Goal: Task Accomplishment & Management: Complete application form

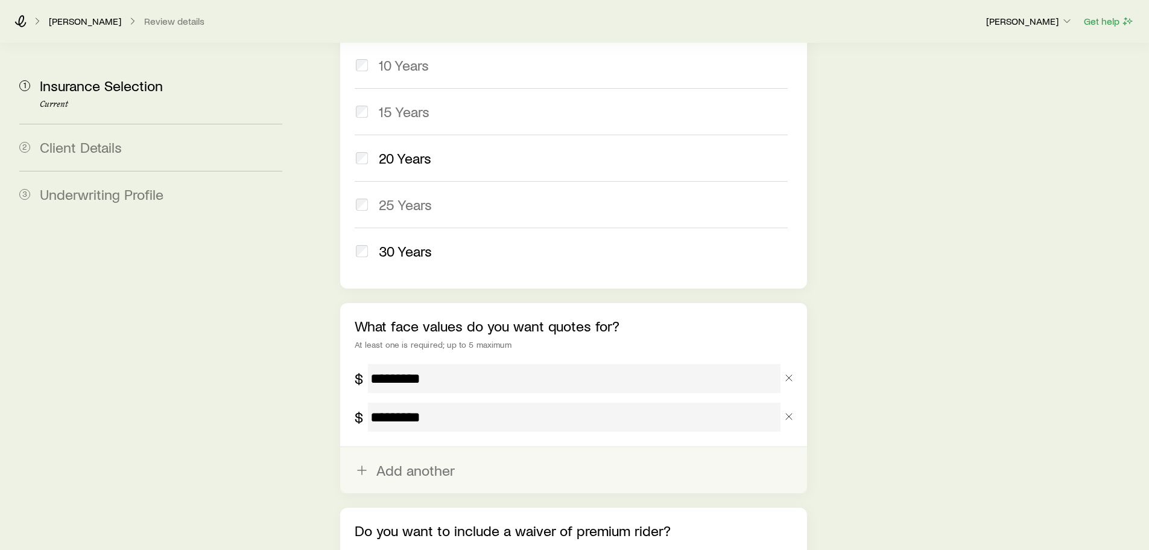
scroll to position [603, 0]
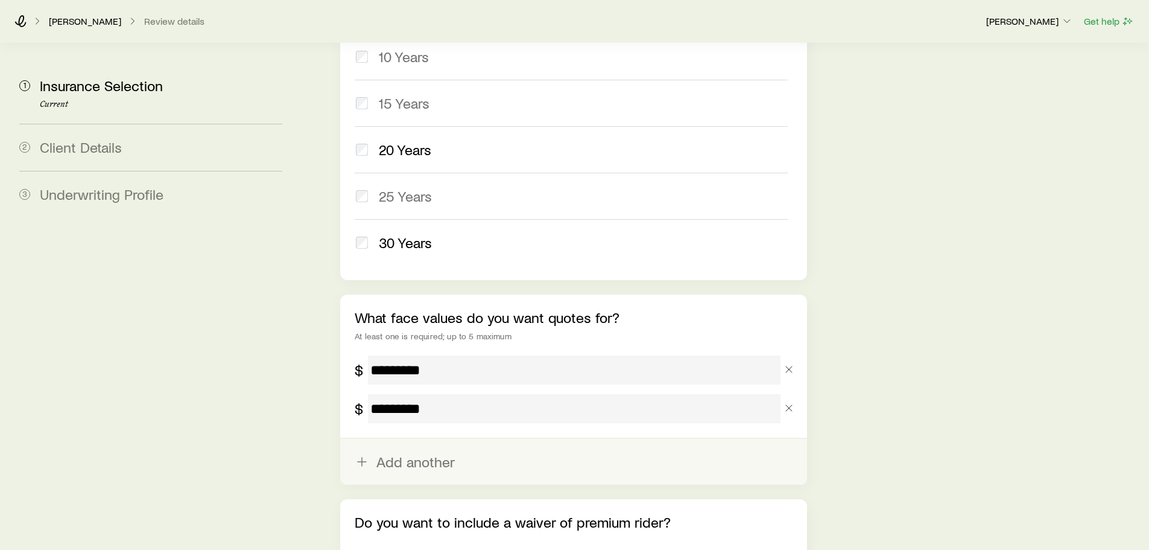
click at [364, 462] on line "button" at bounding box center [362, 462] width 8 height 0
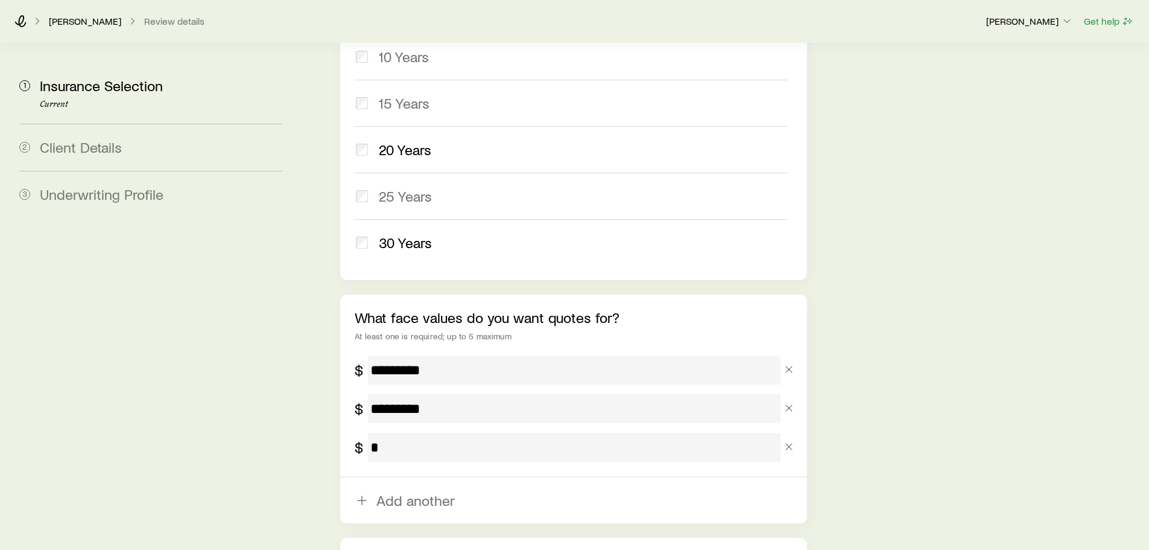
click at [406, 433] on input "tel" at bounding box center [574, 447] width 412 height 29
click at [371, 433] on input "tel" at bounding box center [574, 447] width 412 height 29
click at [372, 433] on input "tel" at bounding box center [574, 447] width 412 height 29
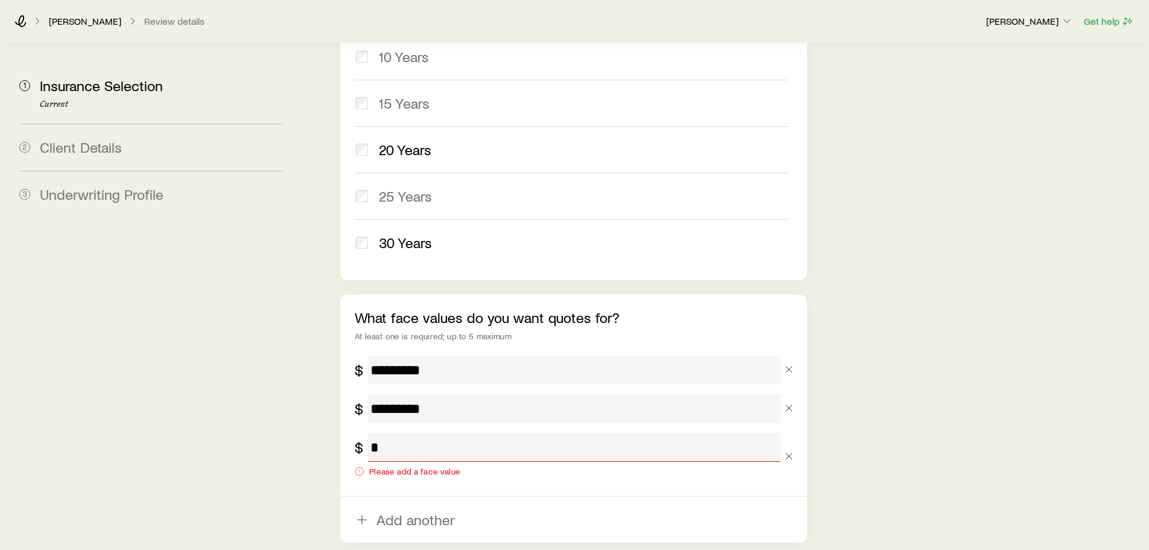
click at [372, 433] on input "tel" at bounding box center [574, 447] width 412 height 29
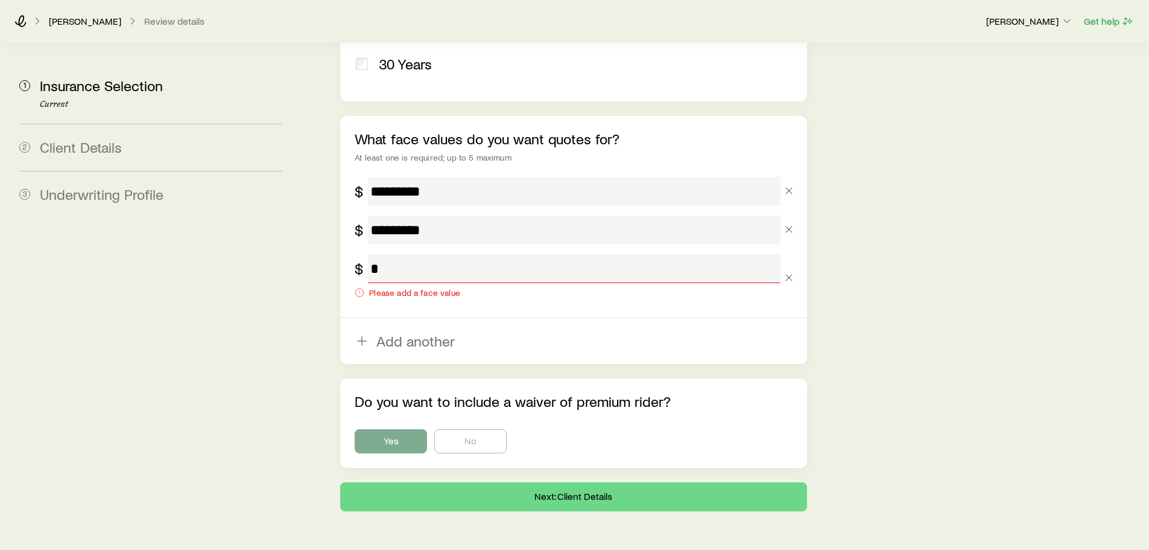
scroll to position [792, 0]
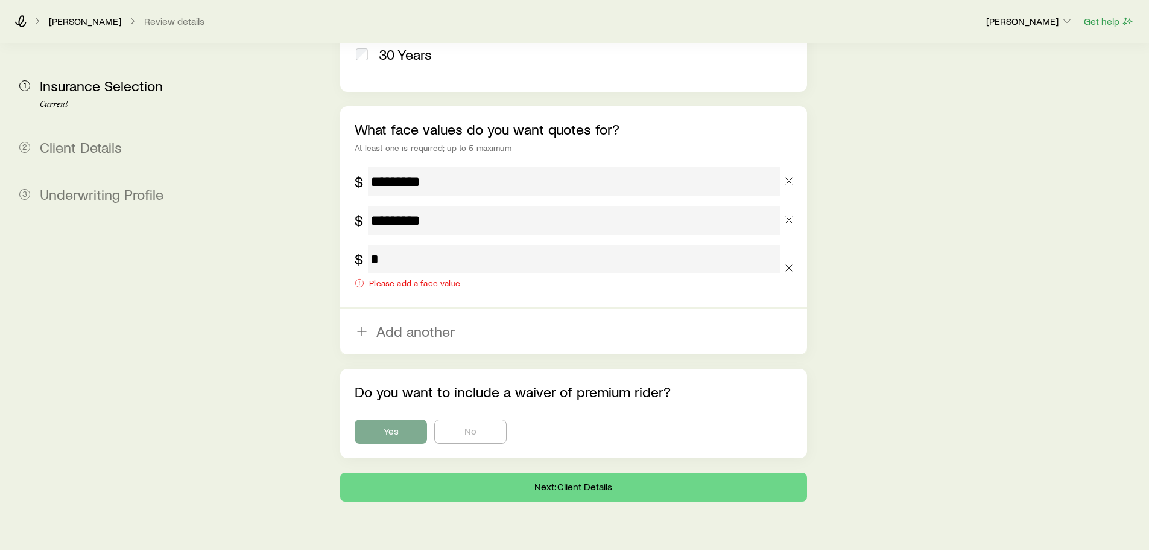
click at [370, 244] on input "tel" at bounding box center [574, 258] width 412 height 29
click at [380, 244] on input "tel" at bounding box center [574, 258] width 412 height 29
click at [393, 206] on input "*********" at bounding box center [574, 220] width 412 height 29
drag, startPoint x: 375, startPoint y: 185, endPoint x: 418, endPoint y: 177, distance: 43.7
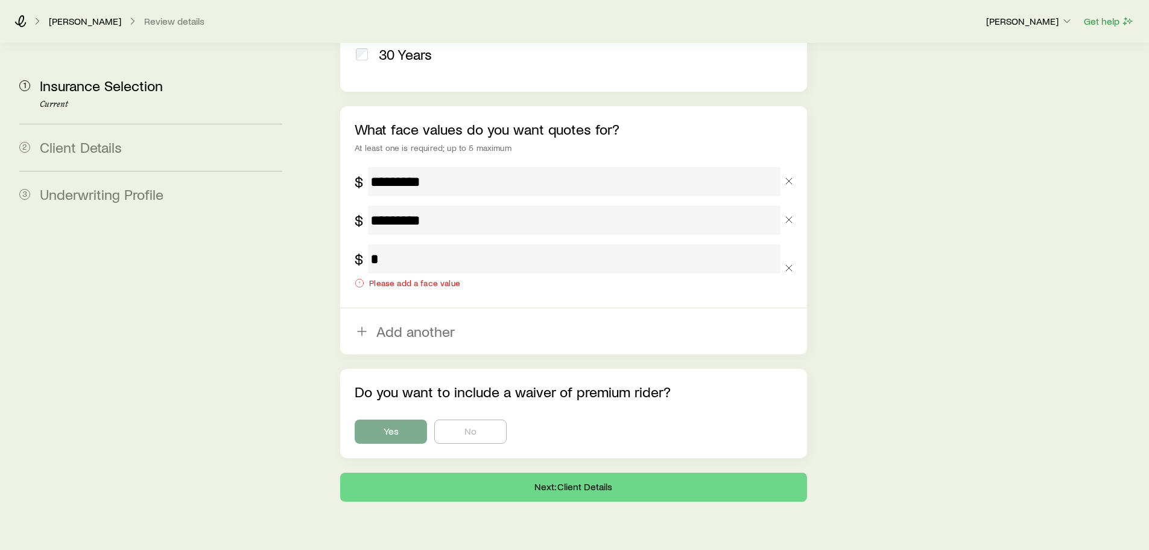
click at [376, 206] on input "*********" at bounding box center [574, 220] width 412 height 29
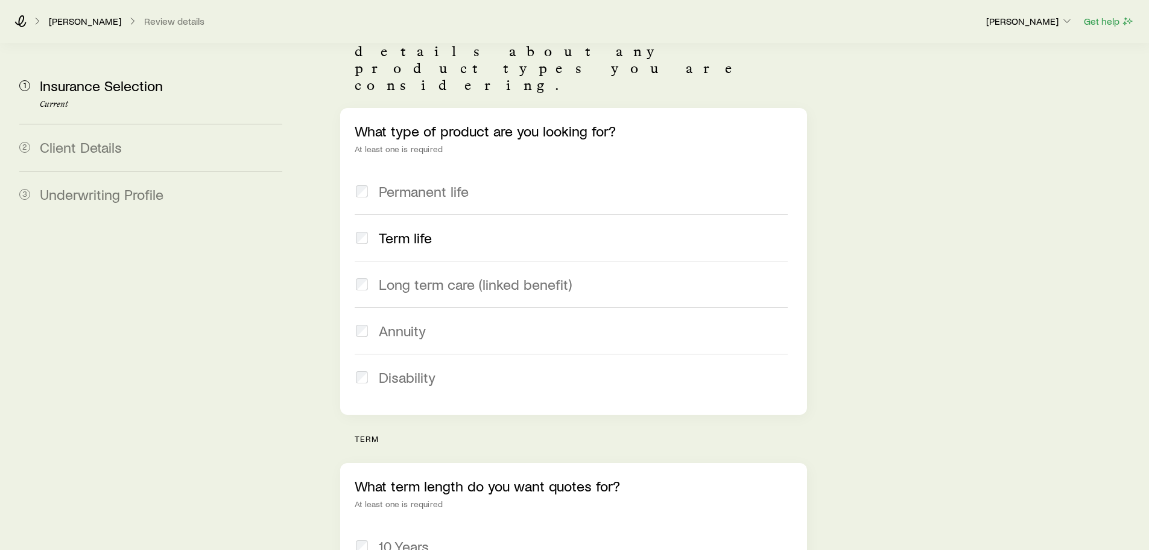
scroll to position [0, 0]
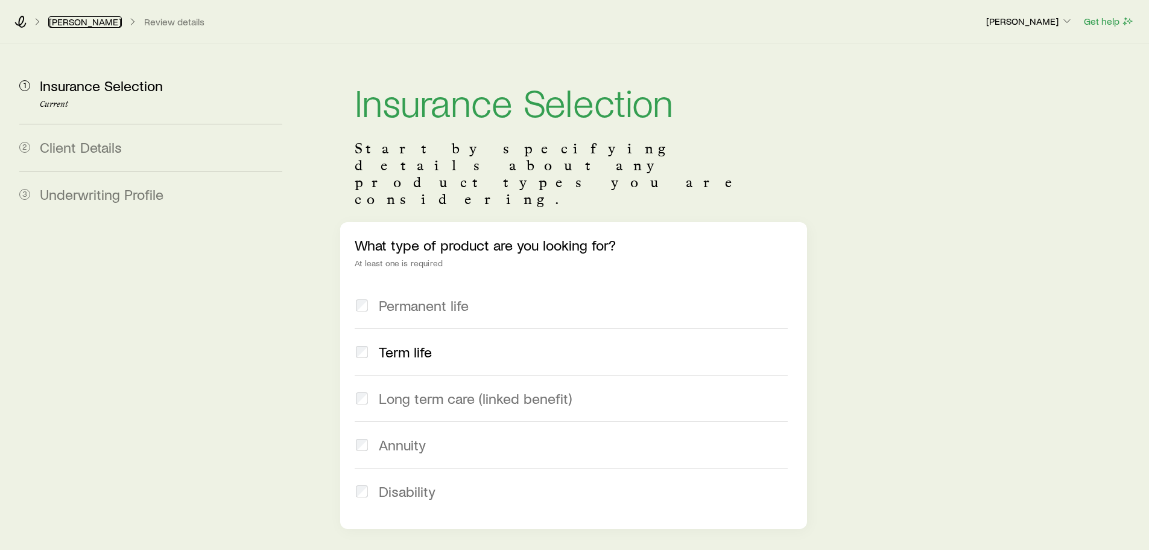
click at [86, 21] on link "[PERSON_NAME]" at bounding box center [85, 21] width 74 height 11
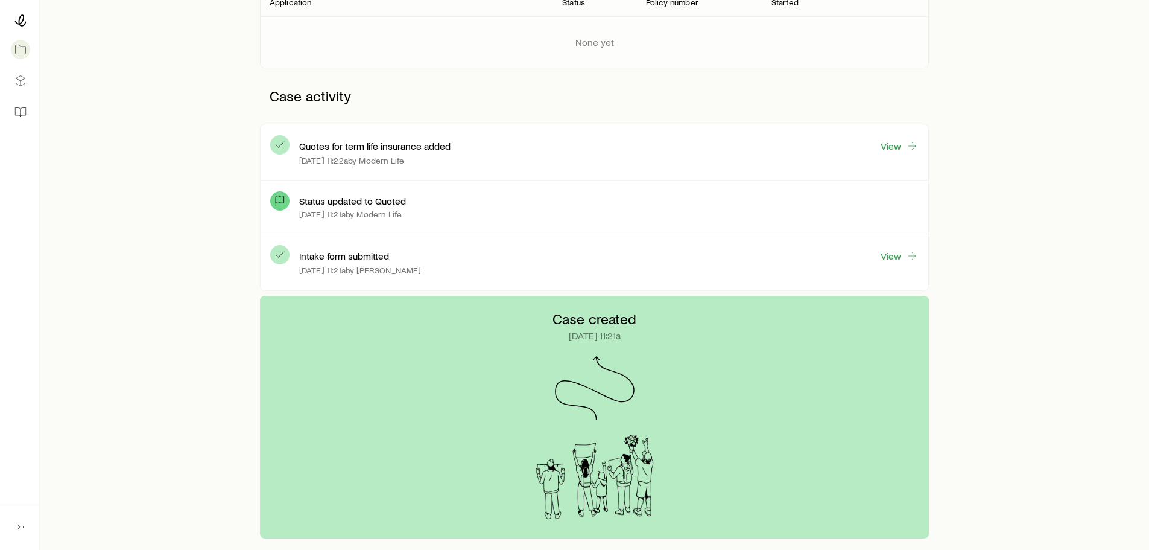
scroll to position [241, 0]
click at [895, 256] on link "View" at bounding box center [899, 256] width 39 height 14
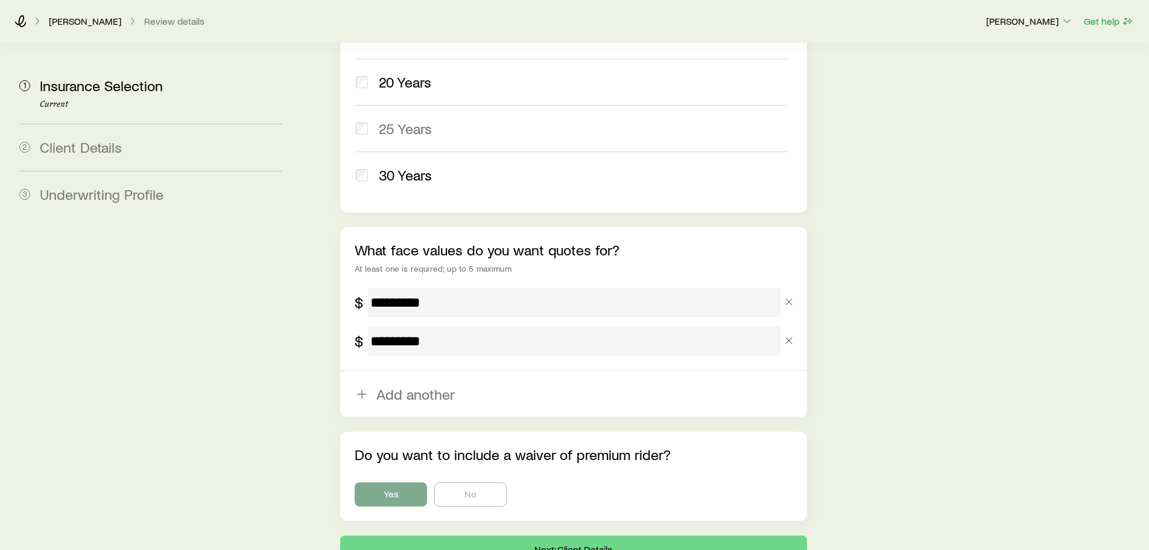
scroll to position [734, 0]
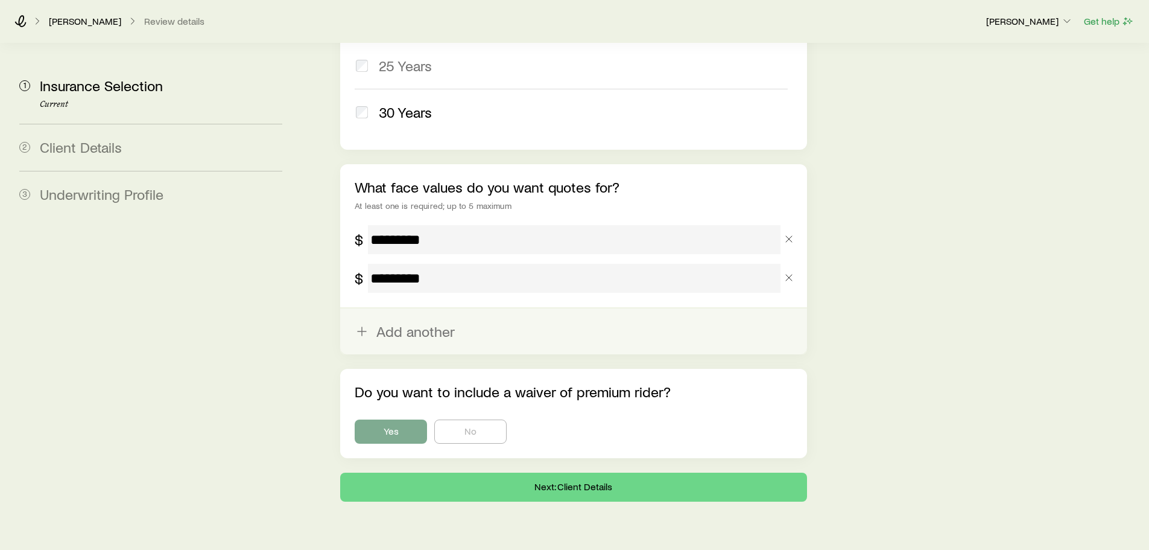
click at [372, 308] on button "Add another" at bounding box center [573, 331] width 466 height 46
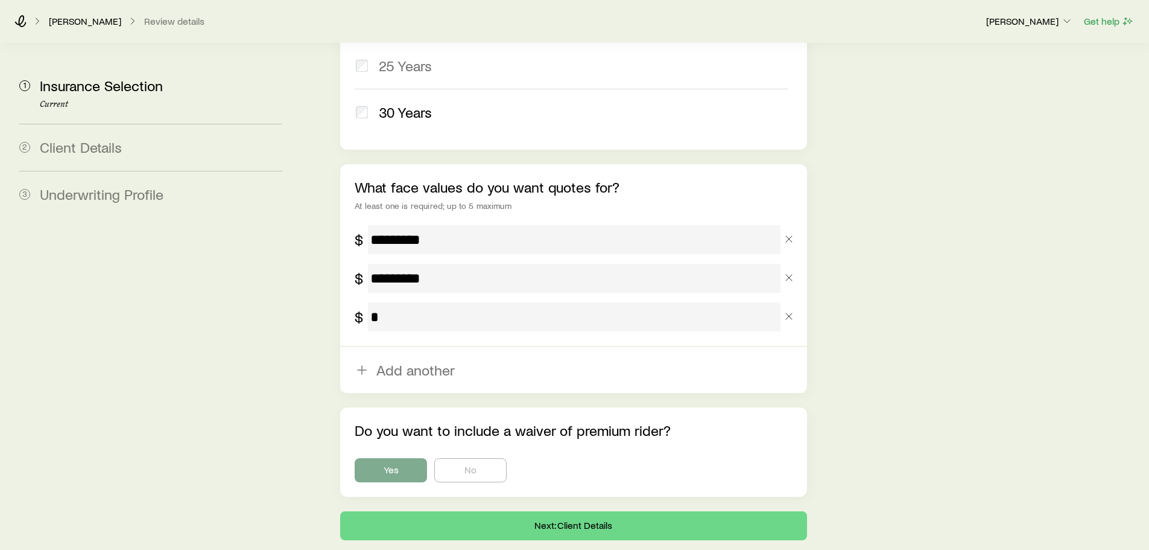
click at [395, 302] on input "tel" at bounding box center [574, 316] width 412 height 29
click at [370, 302] on input "tel" at bounding box center [574, 316] width 412 height 29
click at [371, 302] on input "tel" at bounding box center [574, 316] width 412 height 29
click at [387, 302] on input "tel" at bounding box center [574, 316] width 412 height 29
click at [401, 302] on input "tel" at bounding box center [574, 316] width 412 height 29
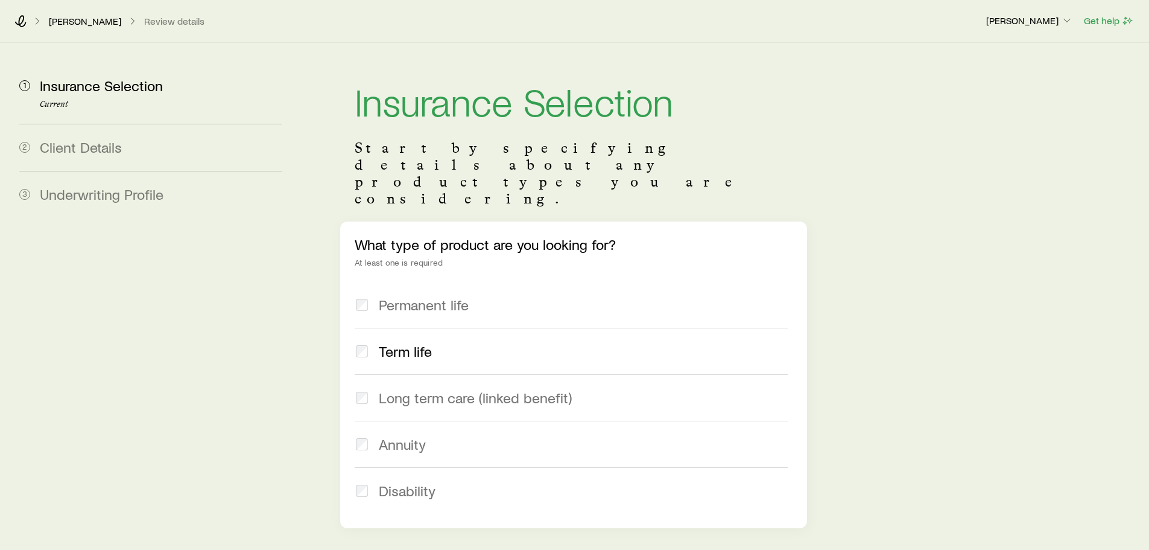
scroll to position [0, 0]
click at [74, 21] on link "[PERSON_NAME]" at bounding box center [85, 21] width 74 height 11
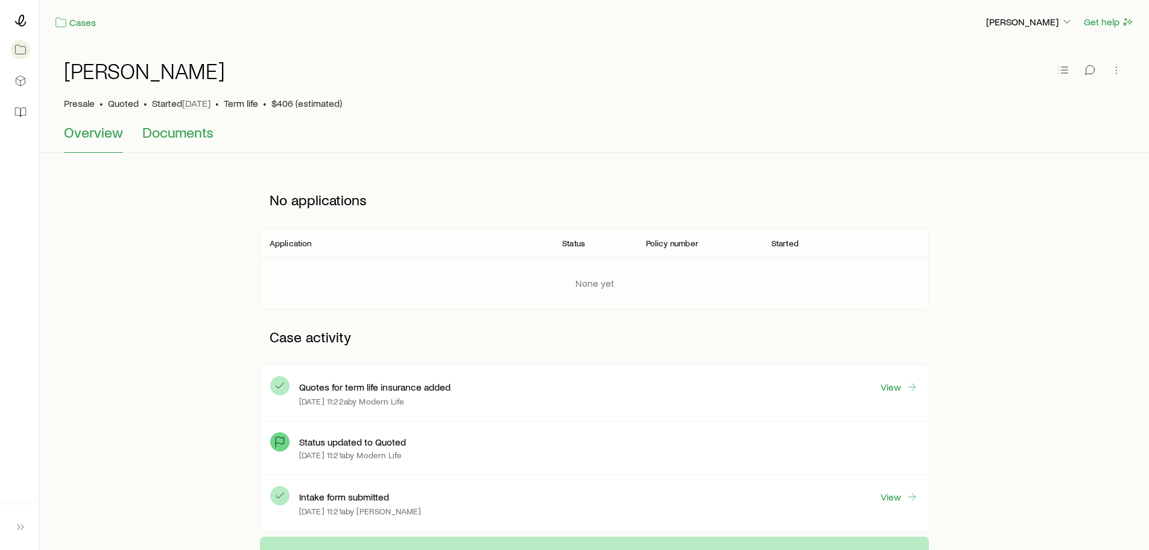
click at [171, 133] on span "Documents" at bounding box center [177, 132] width 71 height 17
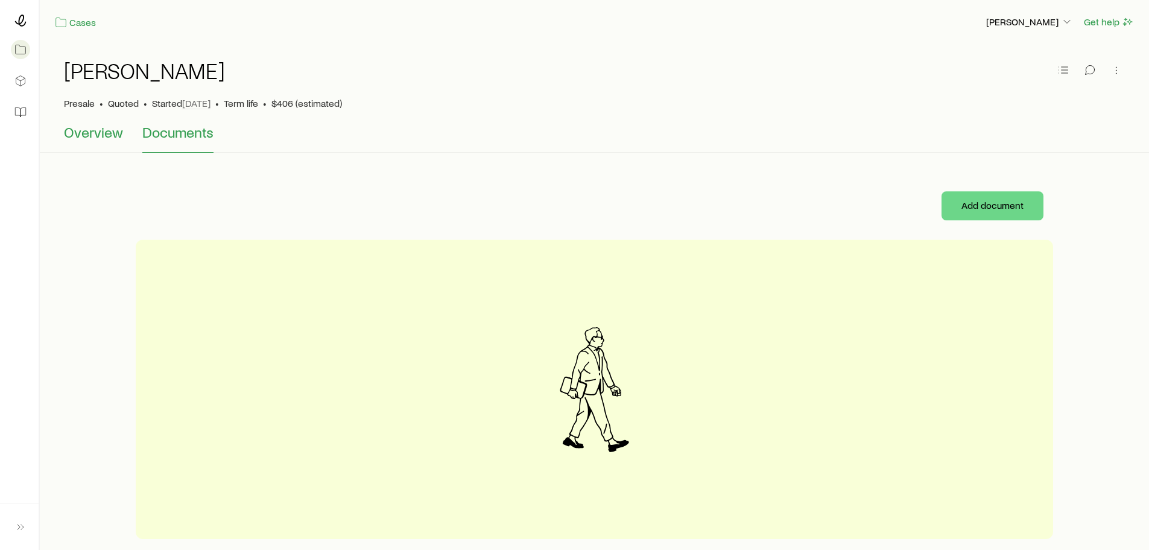
click at [100, 133] on span "Overview" at bounding box center [93, 132] width 59 height 17
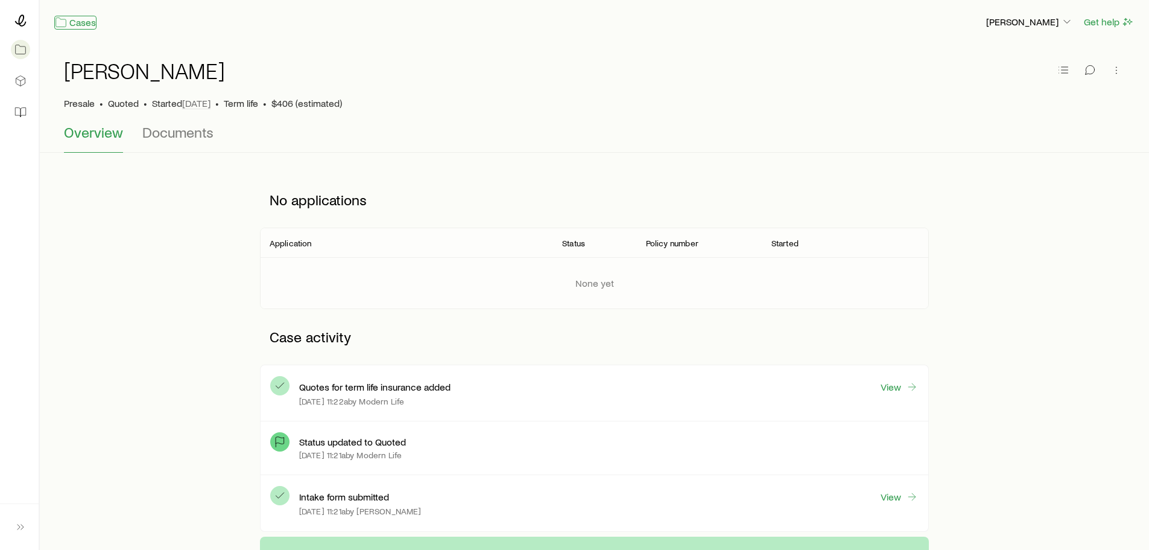
click at [81, 21] on link "Cases" at bounding box center [75, 23] width 42 height 14
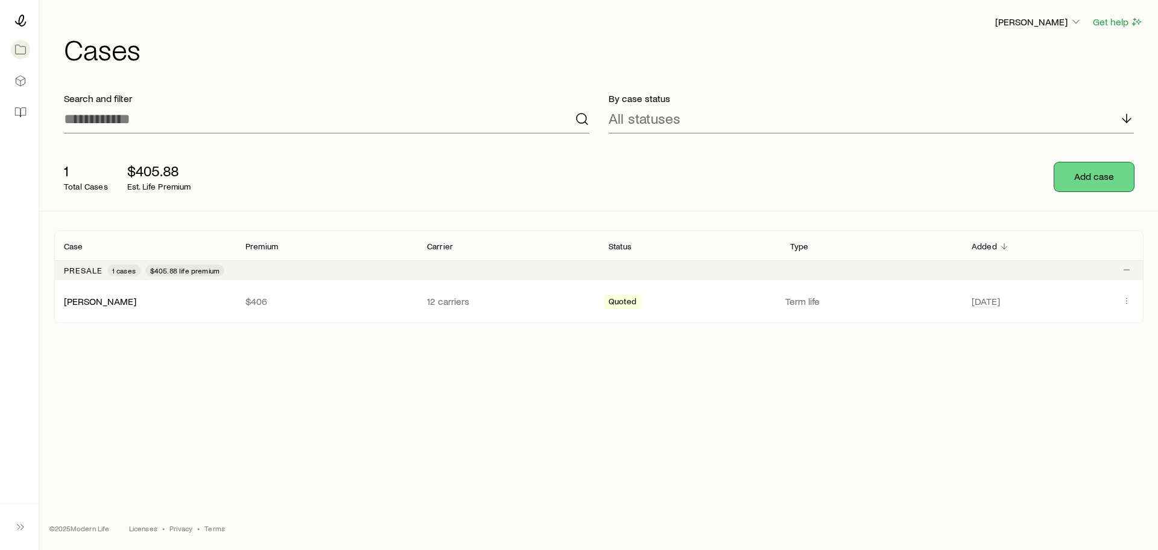
click at [1088, 182] on button "Add case" at bounding box center [1095, 176] width 80 height 29
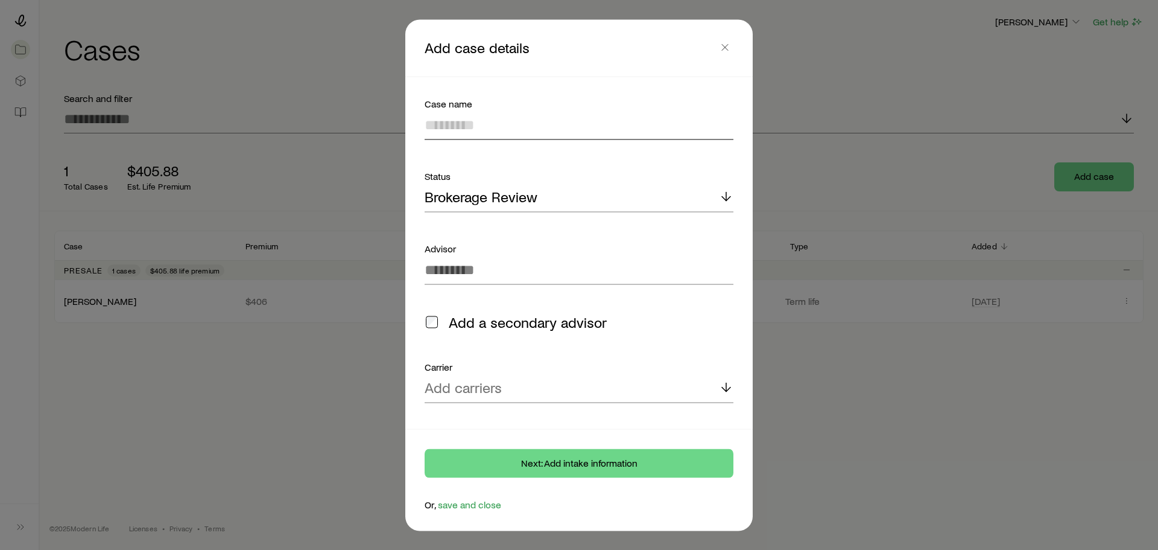
click at [439, 127] on input at bounding box center [579, 124] width 309 height 29
click at [728, 49] on icon "button" at bounding box center [725, 47] width 12 height 12
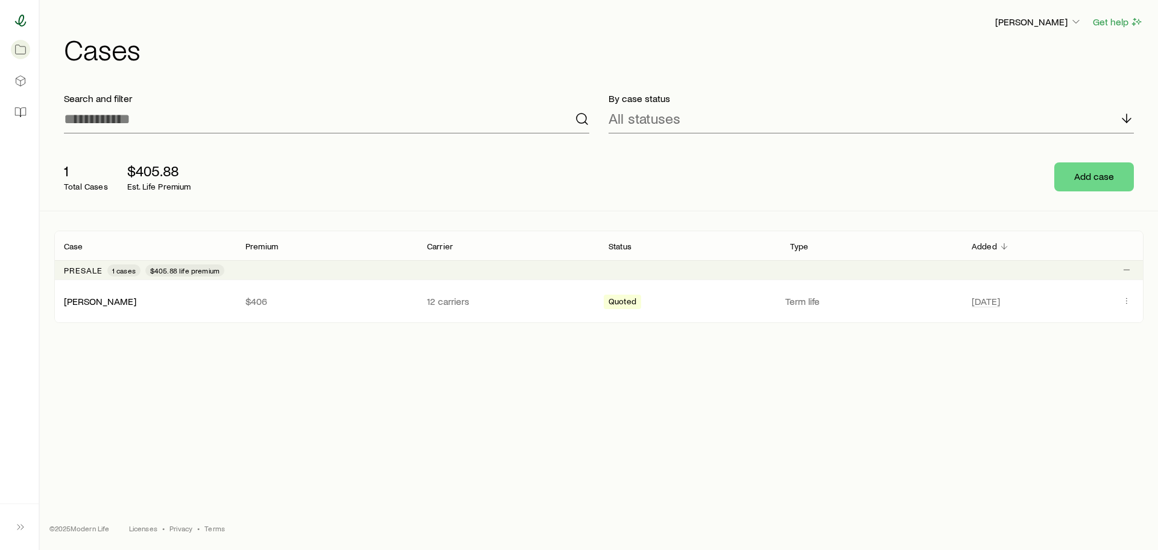
click at [20, 21] on icon at bounding box center [20, 20] width 12 height 12
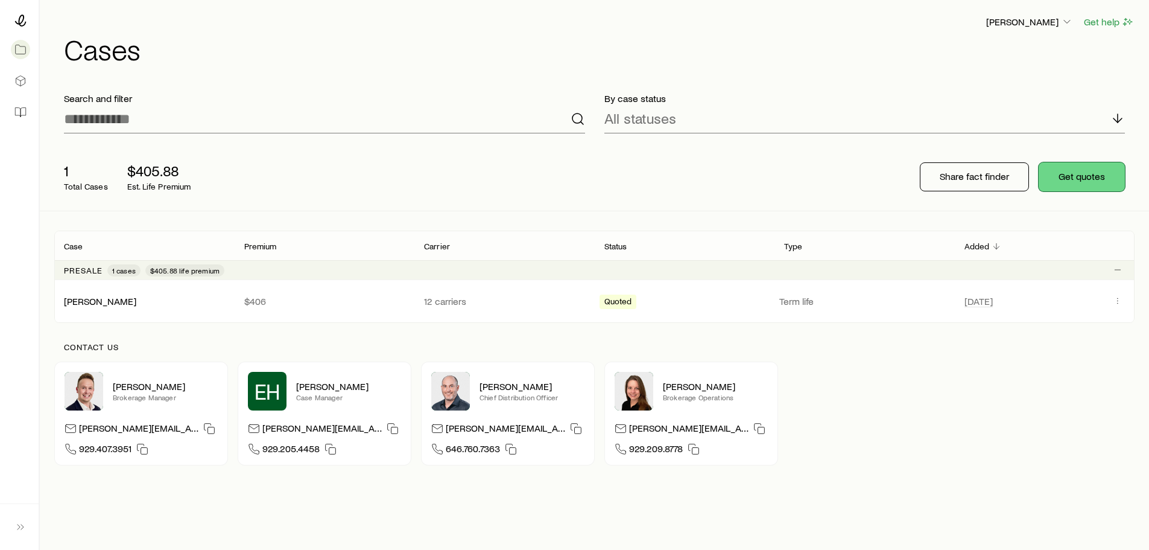
click at [1075, 180] on button "Get quotes" at bounding box center [1082, 176] width 86 height 29
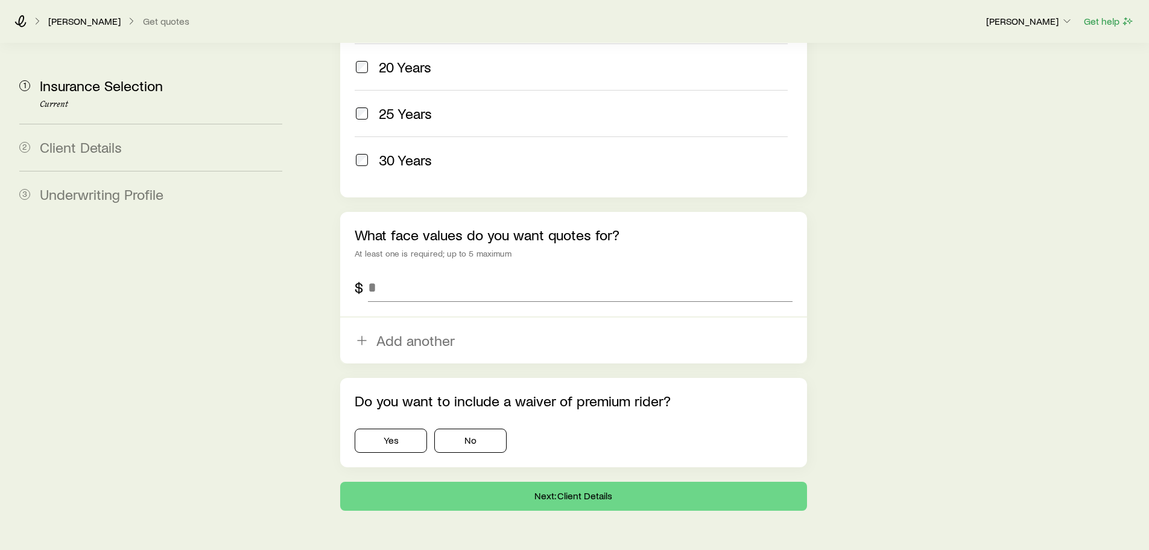
scroll to position [695, 0]
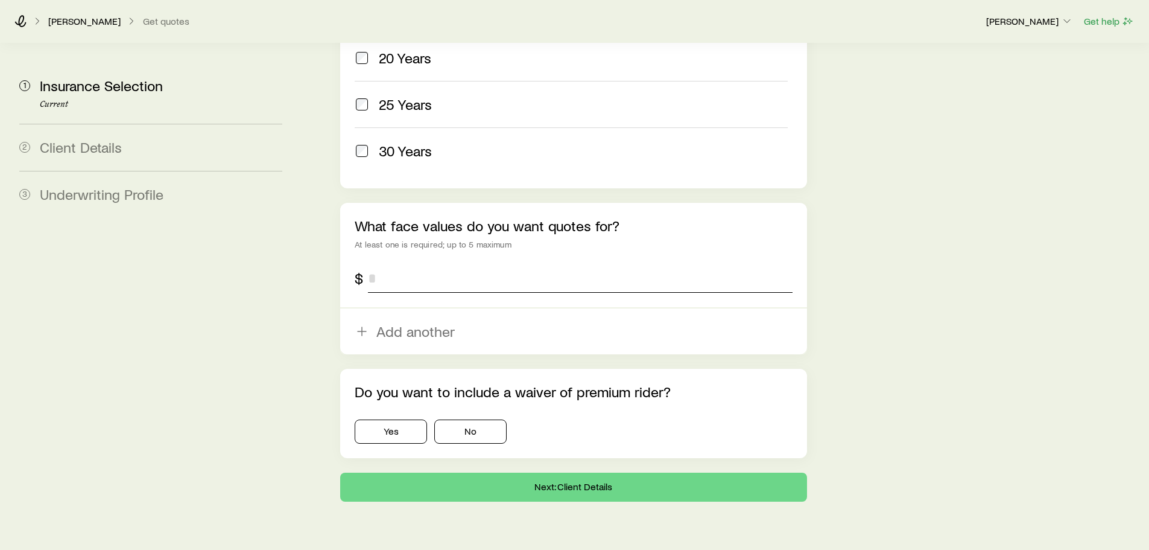
click at [368, 264] on input "tel" at bounding box center [580, 278] width 424 height 29
type input "*********"
click at [474, 419] on button "No" at bounding box center [470, 431] width 72 height 24
click at [384, 419] on button "Yes" at bounding box center [391, 431] width 72 height 24
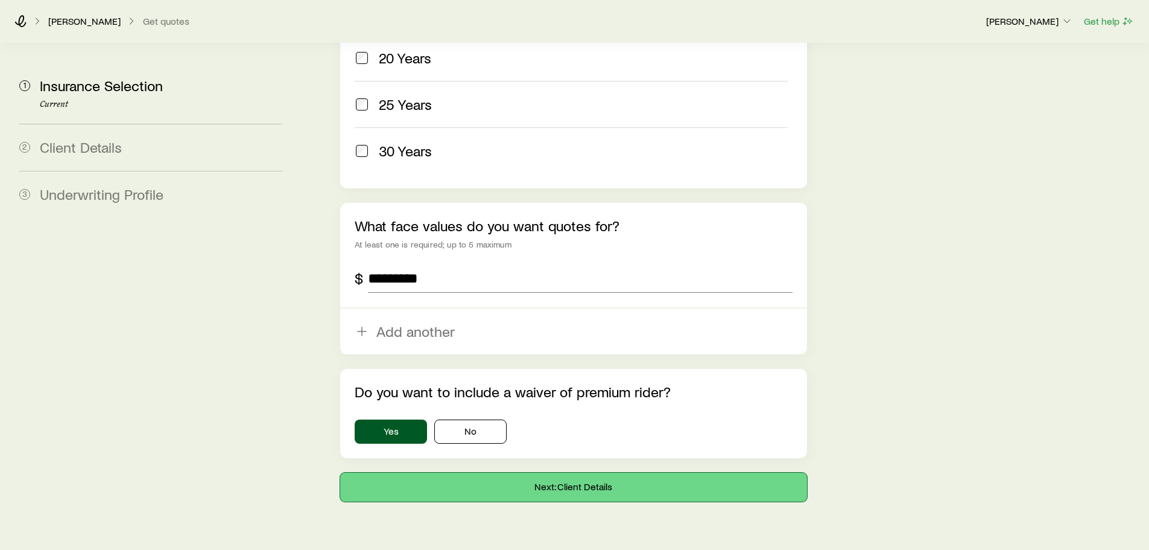
click at [565, 472] on button "Next: Client Details" at bounding box center [573, 486] width 466 height 29
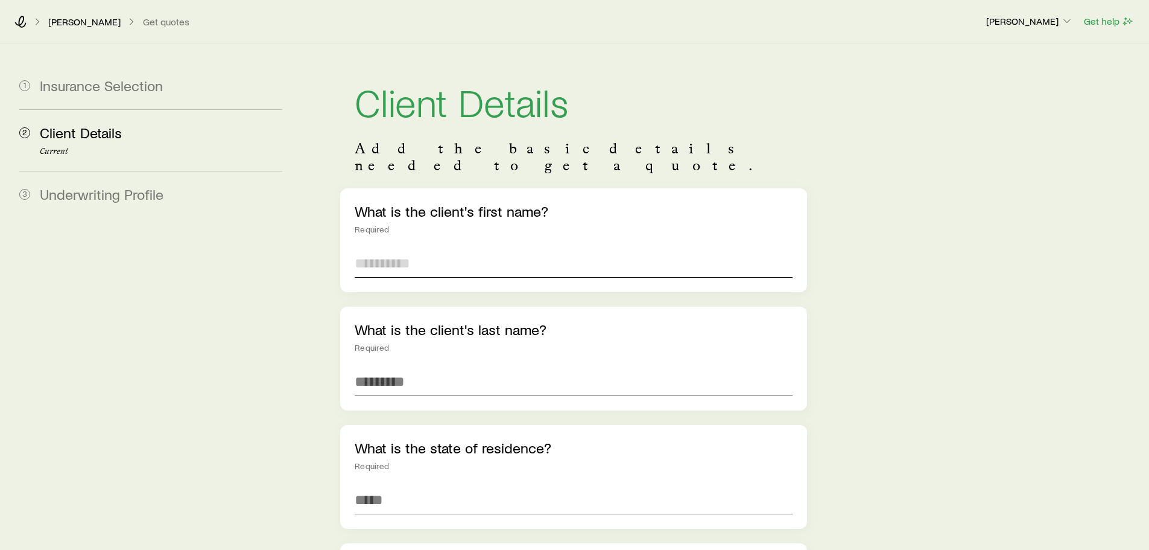
click at [419, 249] on input "text" at bounding box center [573, 263] width 437 height 29
type input "****"
type input "*****"
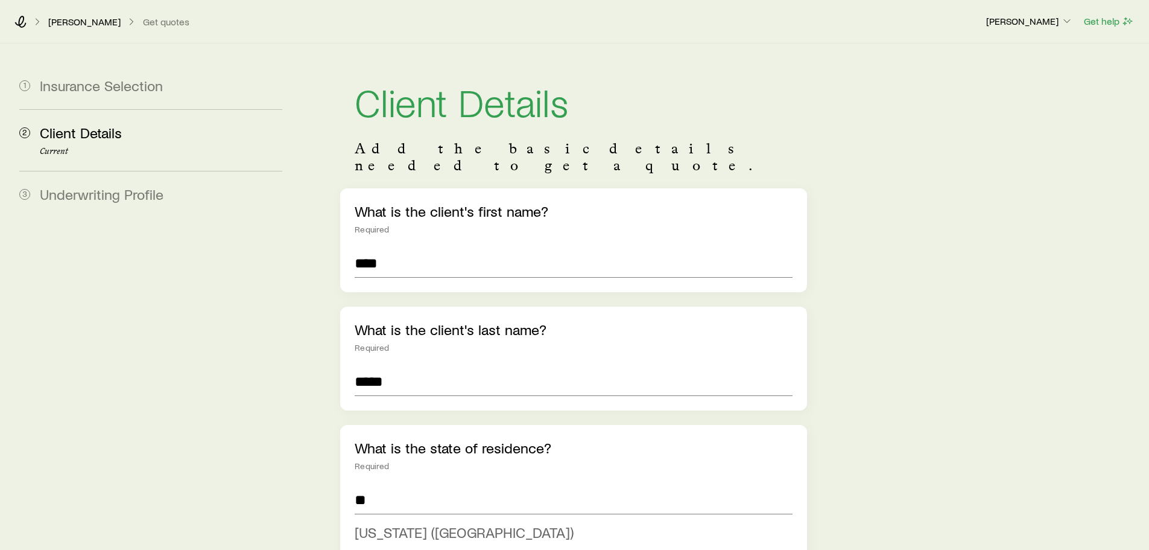
click at [386, 523] on span "[US_STATE] ([GEOGRAPHIC_DATA])" at bounding box center [464, 531] width 219 height 17
type input "**********"
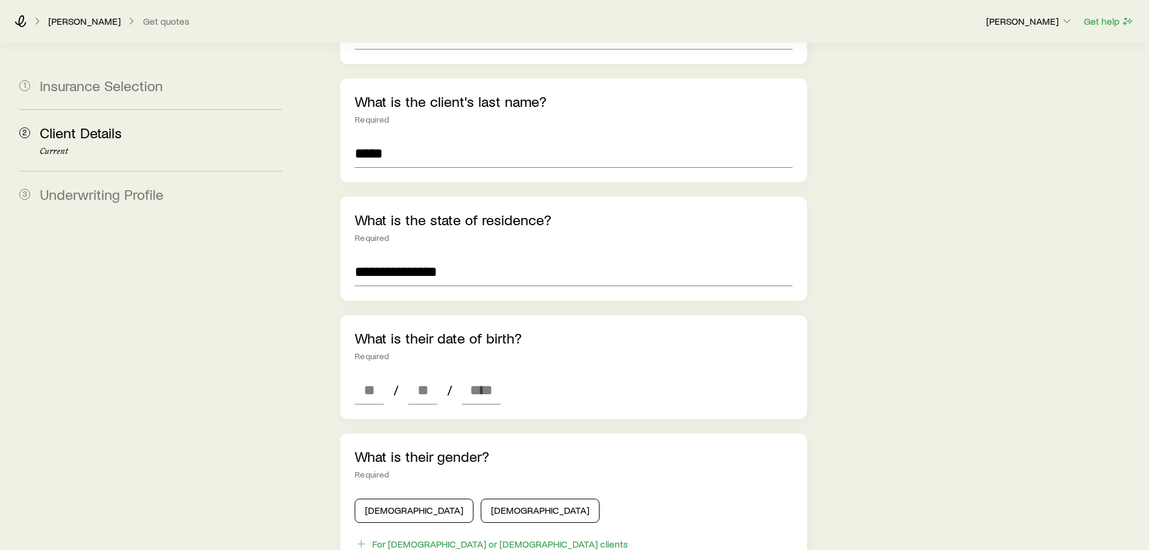
scroll to position [362, 0]
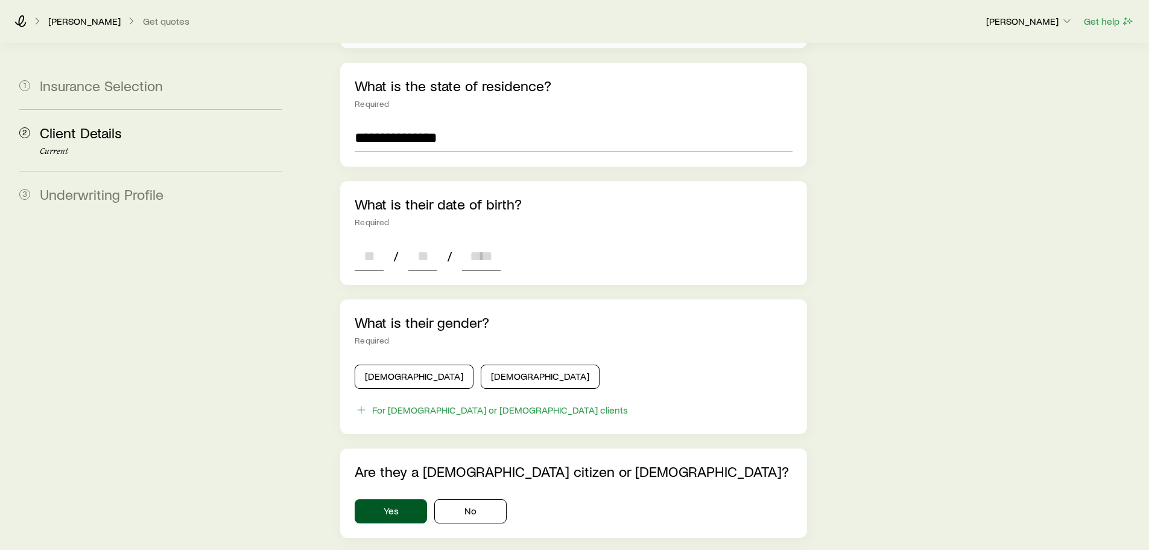
click at [366, 244] on input at bounding box center [369, 255] width 29 height 29
type input "**"
type input "****"
type input "*"
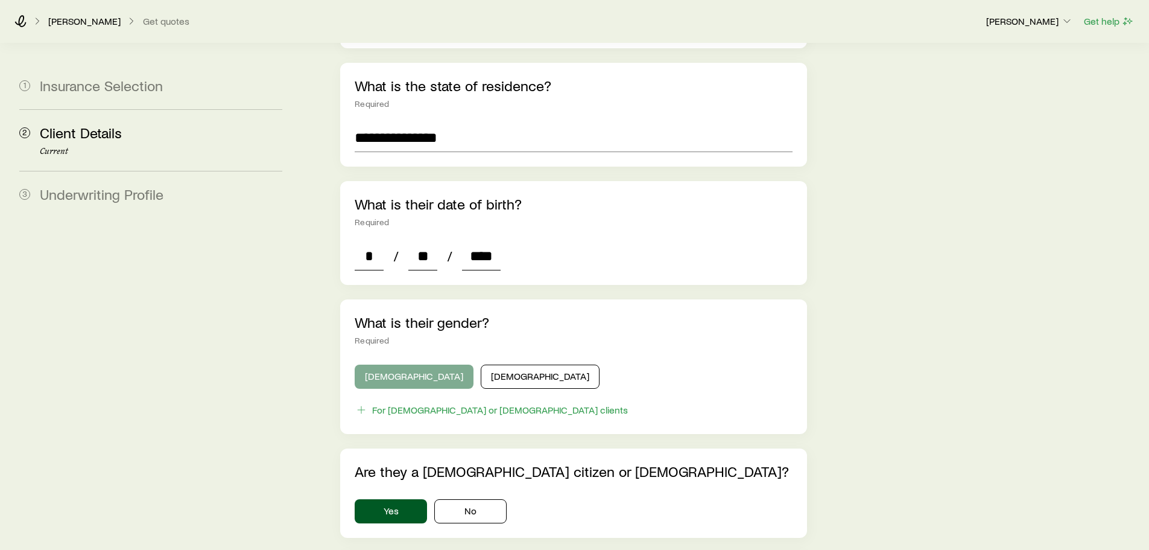
type input "****"
drag, startPoint x: 387, startPoint y: 358, endPoint x: 427, endPoint y: 338, distance: 44.8
click at [387, 364] on button "[DEMOGRAPHIC_DATA]" at bounding box center [414, 376] width 119 height 24
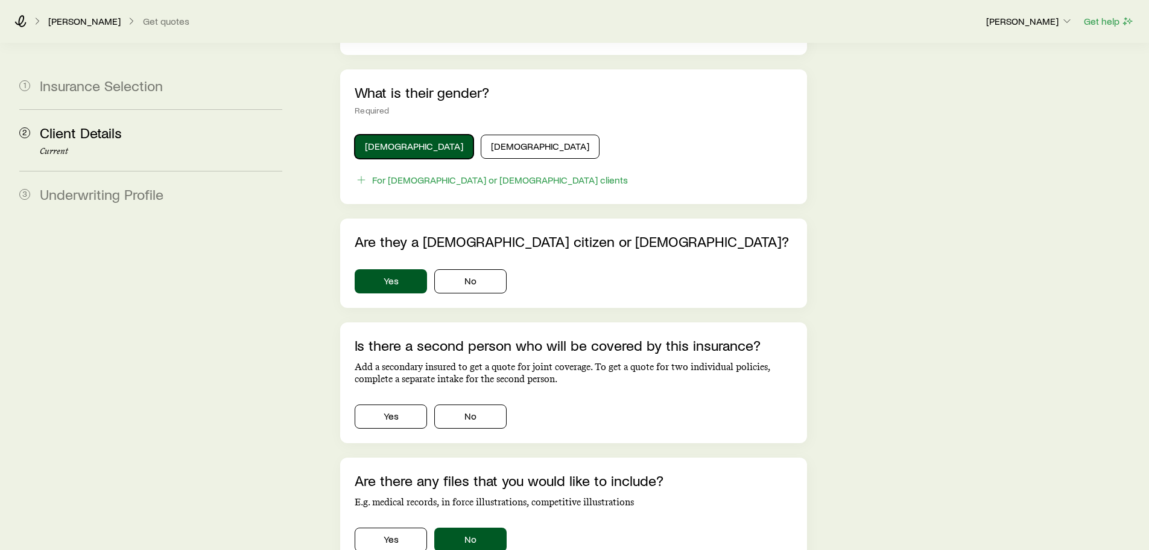
scroll to position [717, 0]
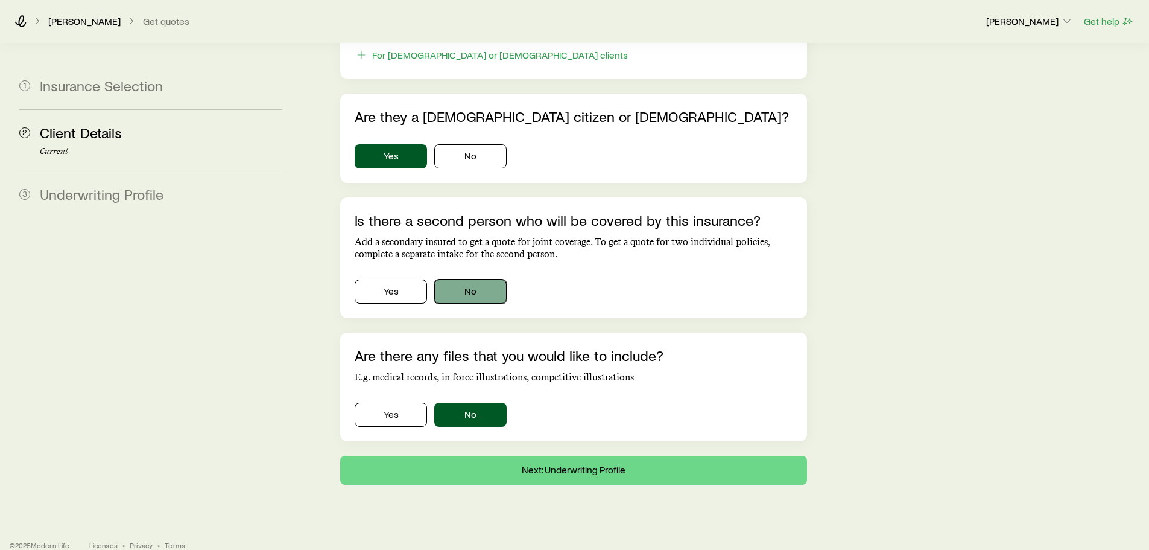
click at [466, 279] on button "No" at bounding box center [470, 291] width 72 height 24
click at [565, 456] on button "Next: Underwriting Profile" at bounding box center [573, 470] width 466 height 29
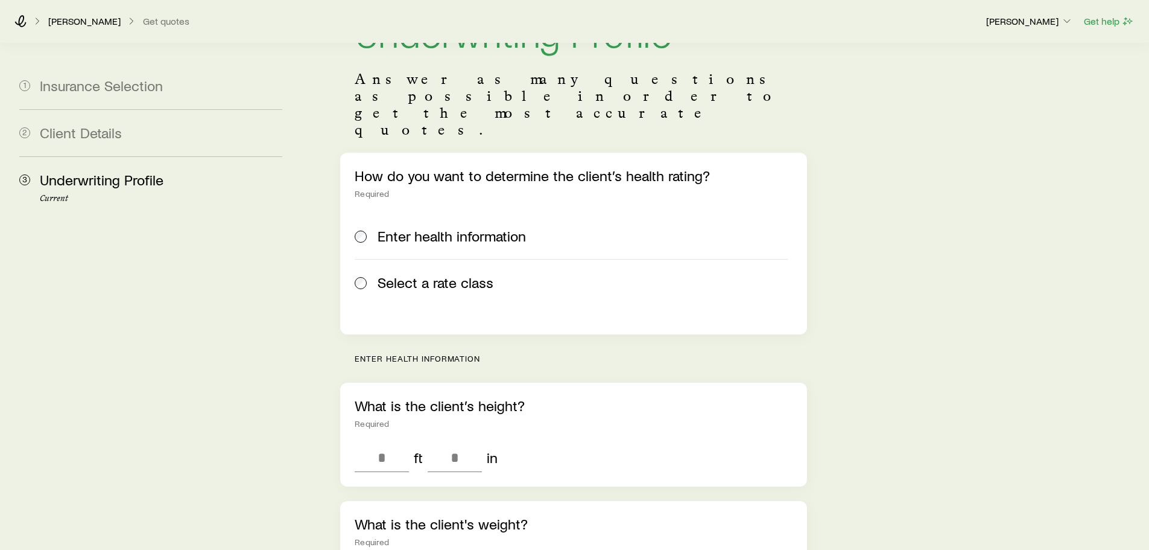
scroll to position [181, 0]
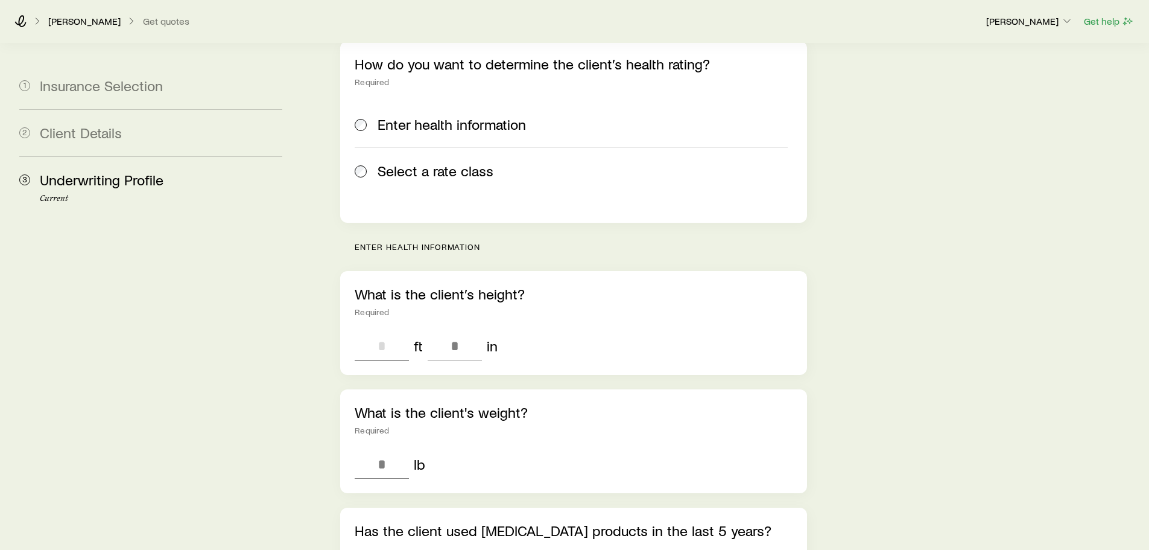
click at [384, 331] on input "tel" at bounding box center [382, 345] width 54 height 29
type input "*"
type input "**"
click at [384, 450] on input "tel" at bounding box center [382, 464] width 54 height 29
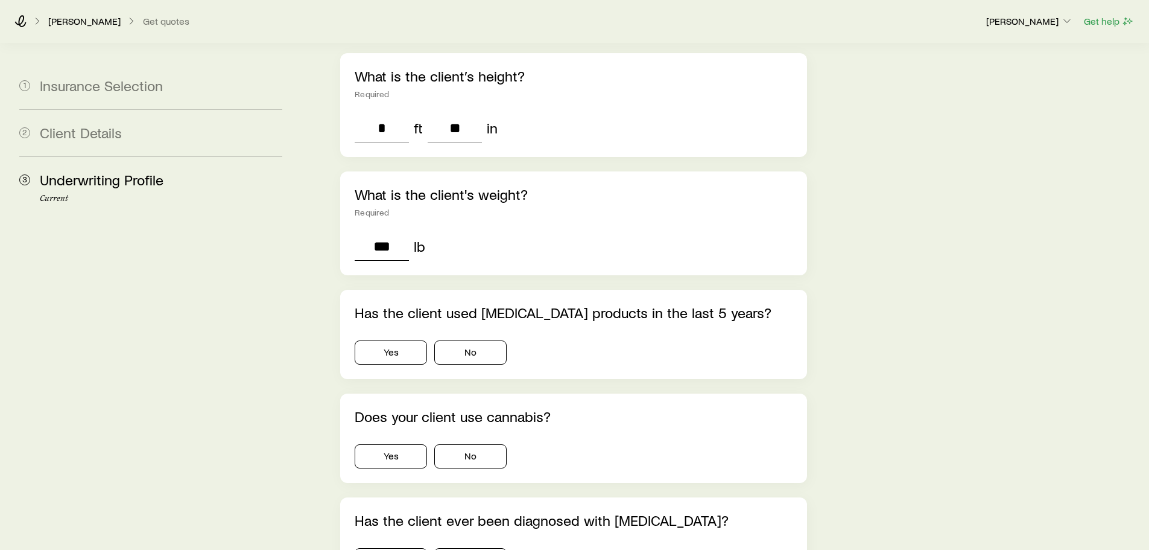
scroll to position [422, 0]
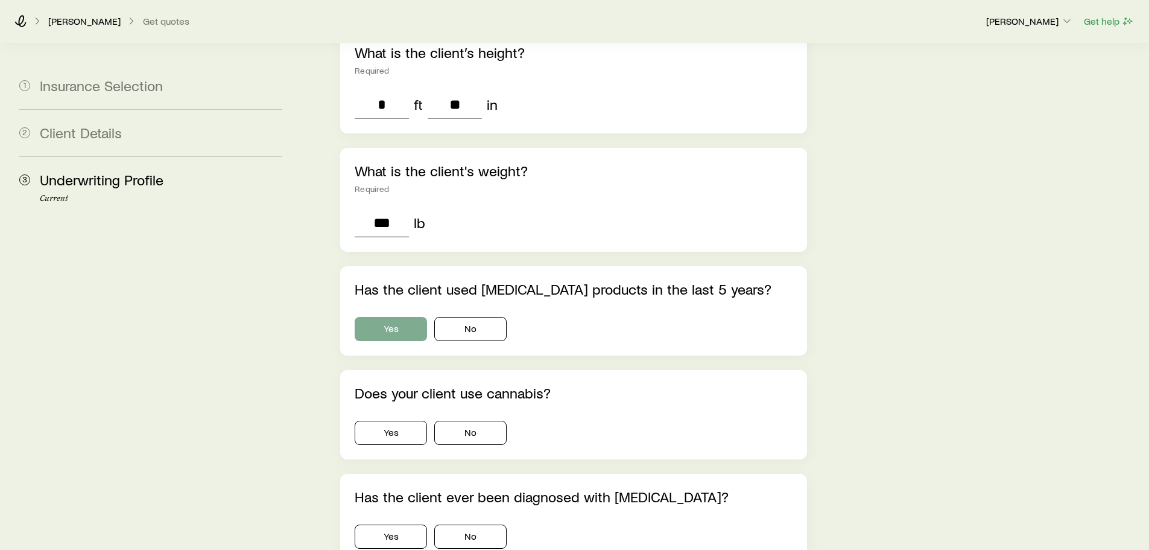
type input "***"
click at [384, 317] on button "Yes" at bounding box center [391, 329] width 72 height 24
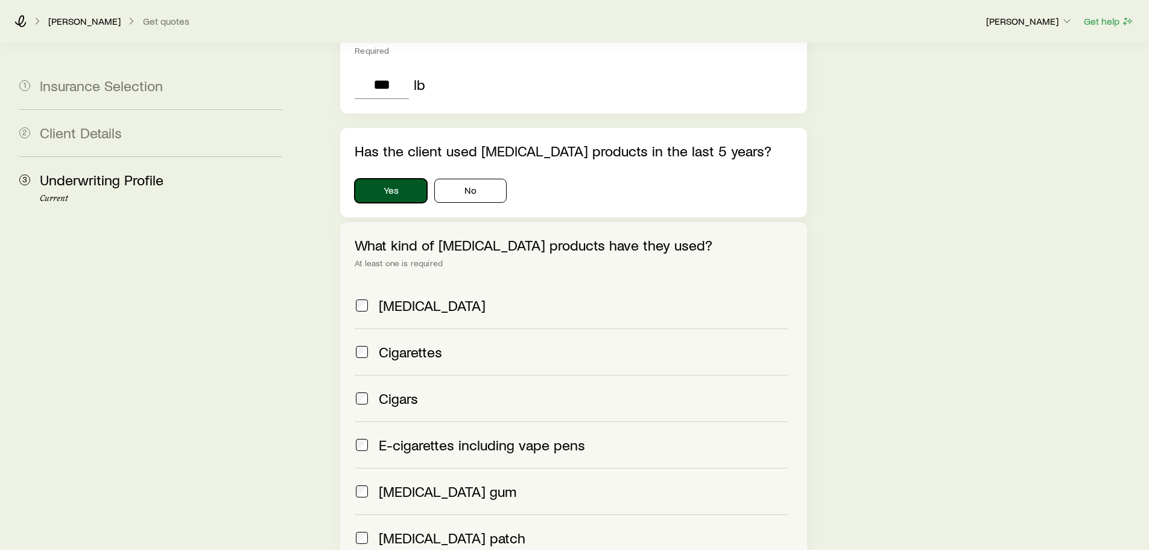
scroll to position [543, 0]
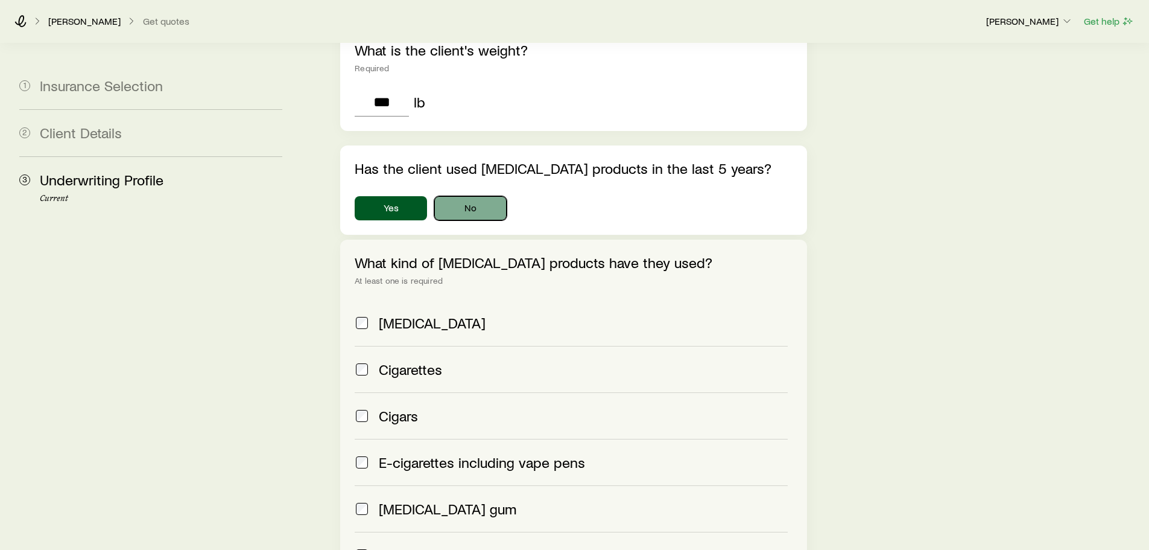
click at [467, 196] on button "No" at bounding box center [470, 208] width 72 height 24
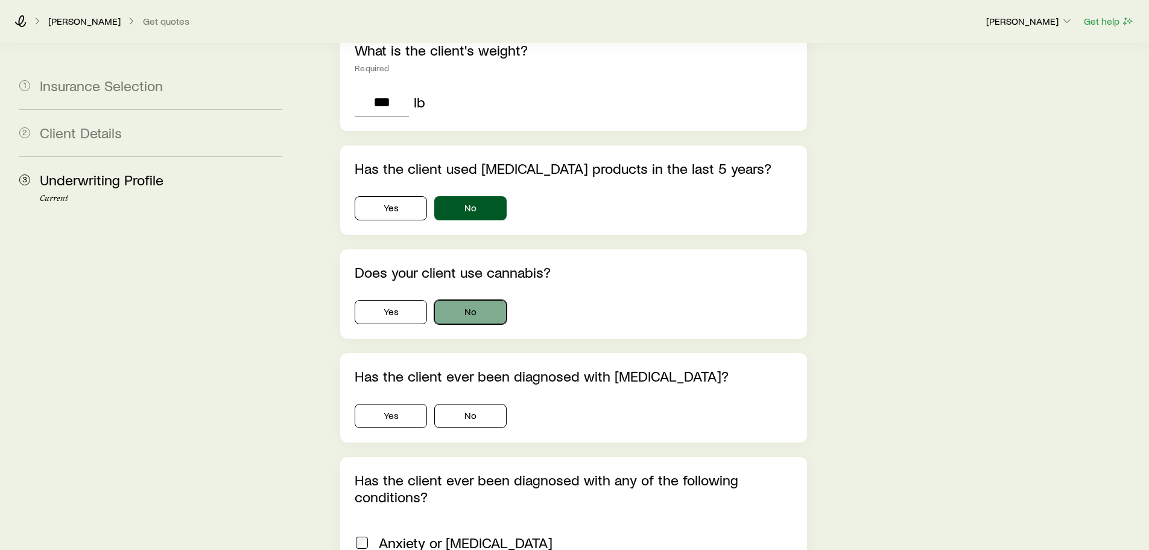
click at [471, 300] on button "No" at bounding box center [470, 312] width 72 height 24
click at [474, 404] on button "No" at bounding box center [470, 416] width 72 height 24
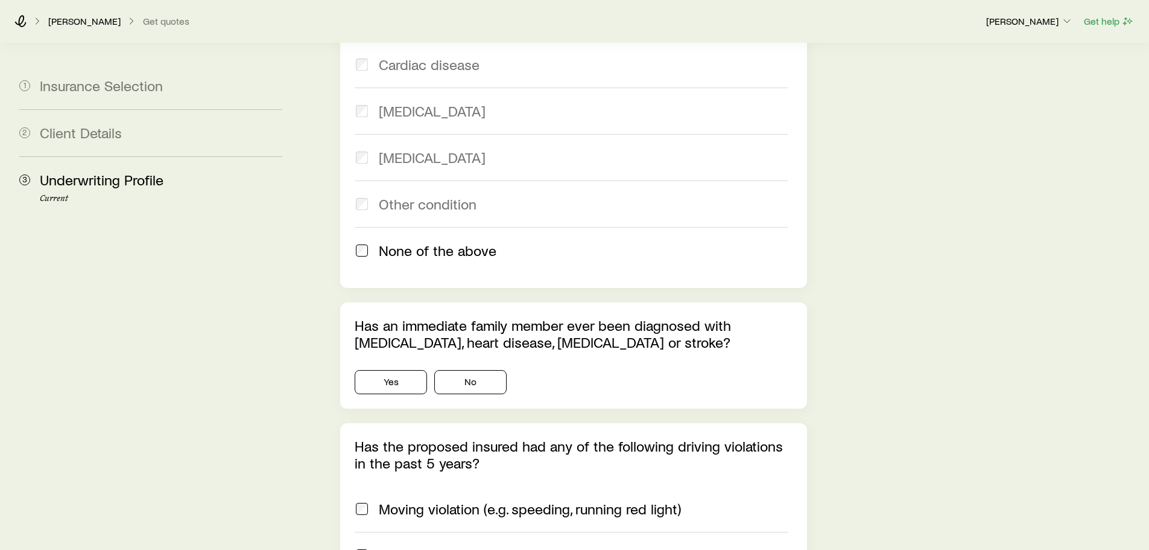
scroll to position [1267, 0]
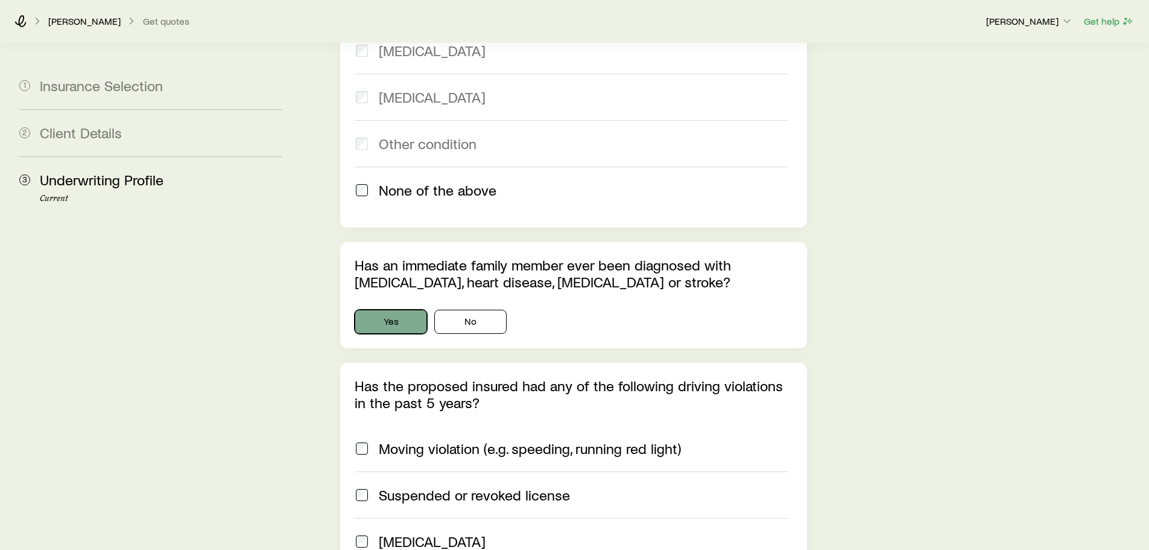
click at [379, 310] on button "Yes" at bounding box center [391, 322] width 72 height 24
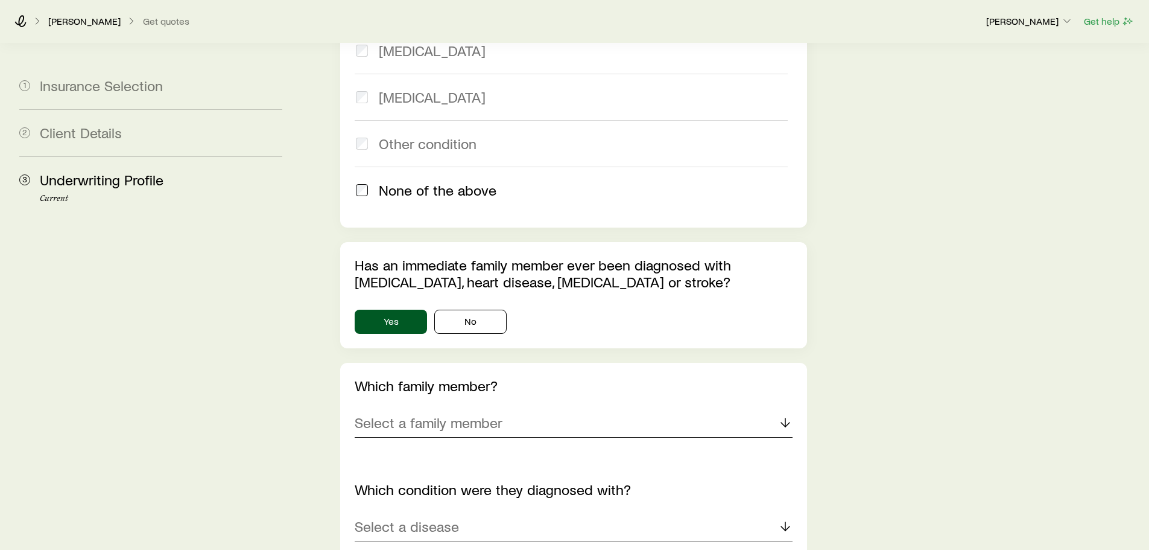
click at [495, 414] on p "Select a family member" at bounding box center [429, 422] width 148 height 17
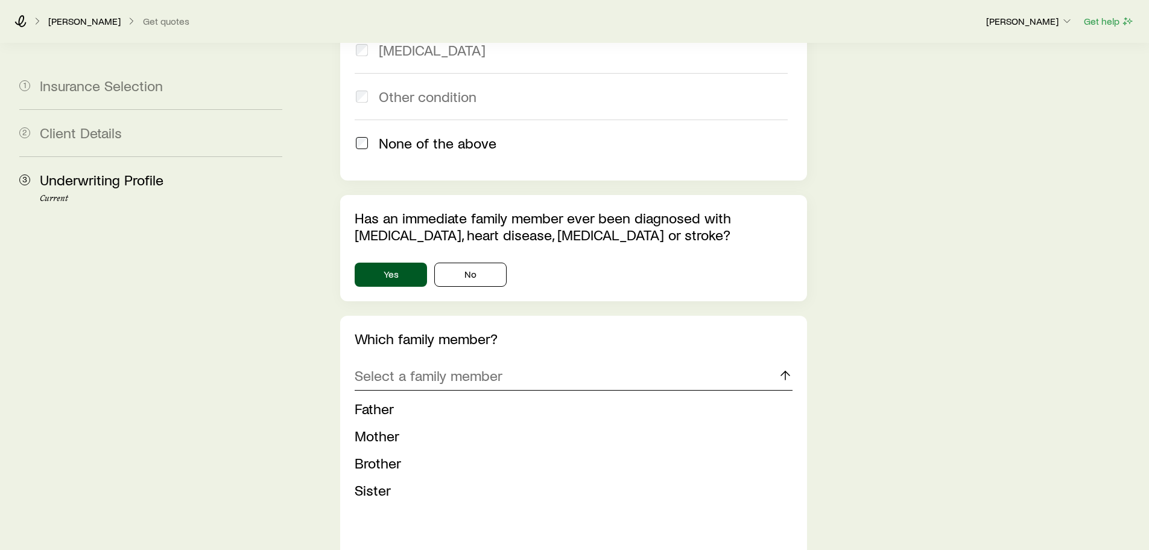
scroll to position [1448, 0]
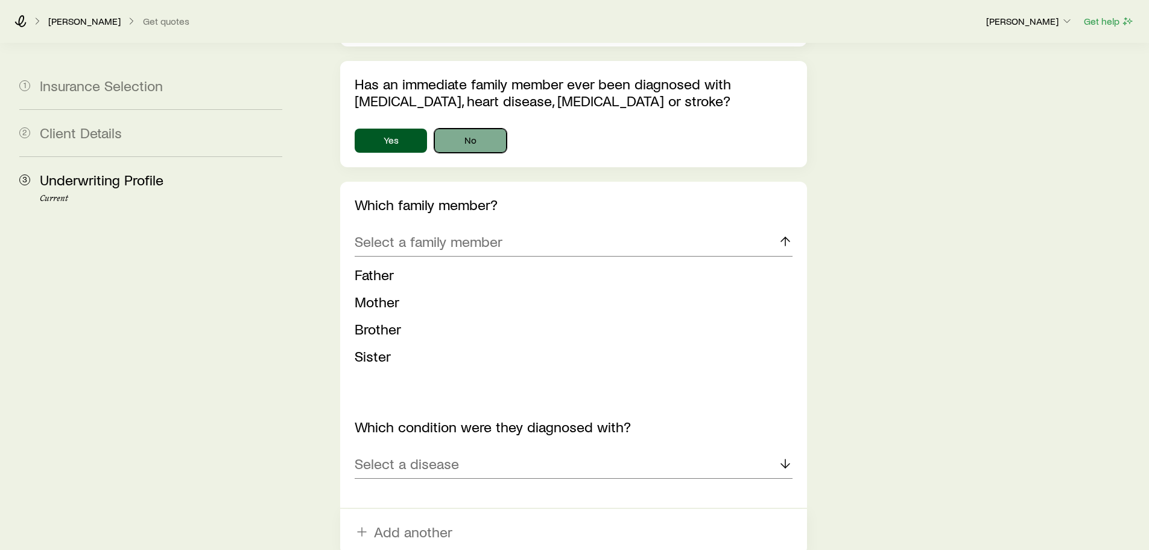
click at [475, 129] on button "No" at bounding box center [470, 141] width 72 height 24
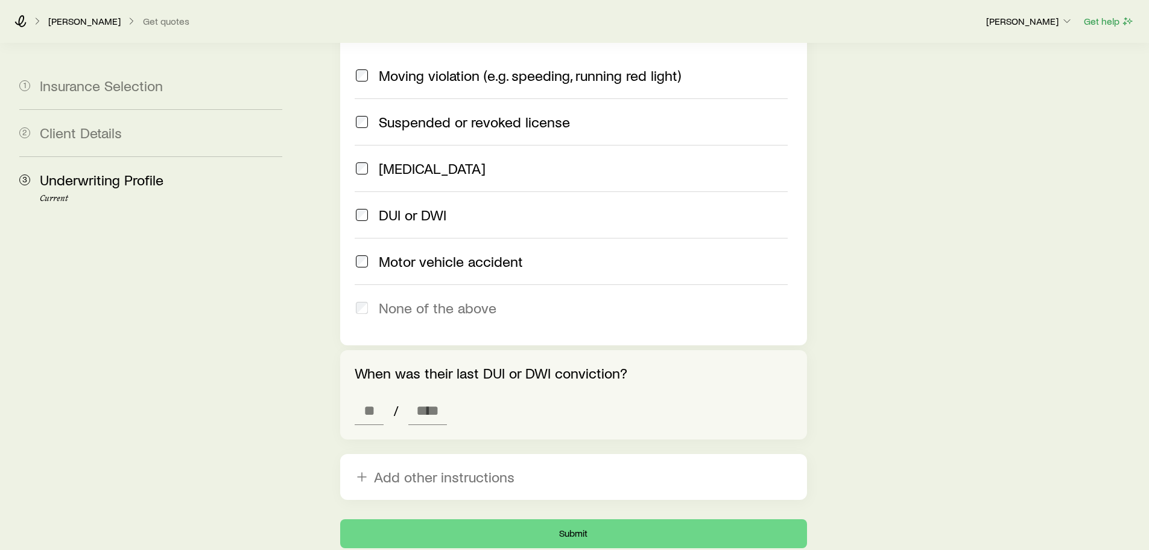
scroll to position [1689, 0]
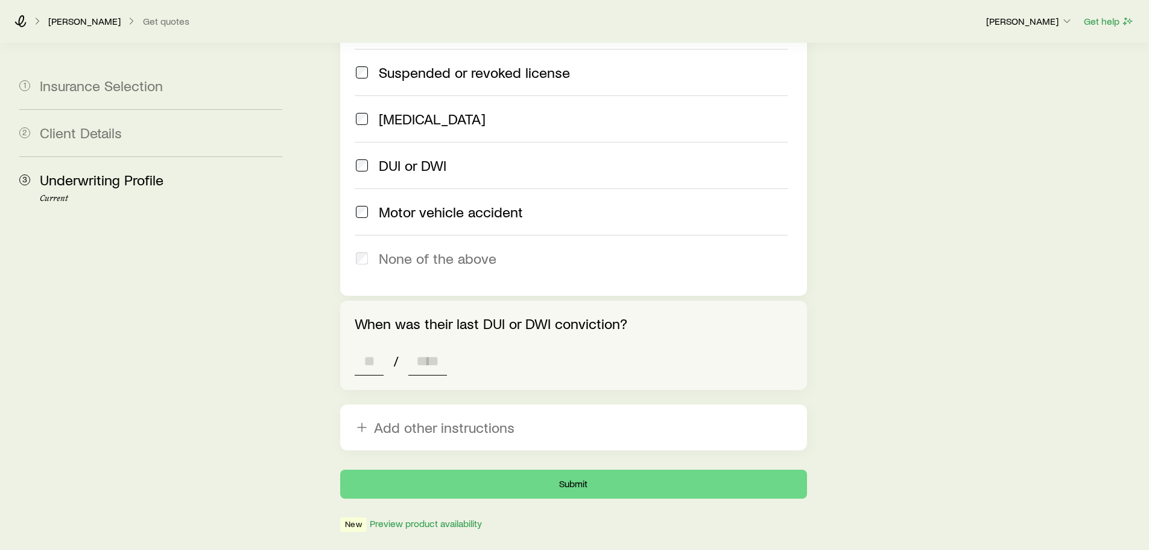
click at [367, 346] on input at bounding box center [369, 360] width 29 height 29
type input "**"
type input "****"
type input "*"
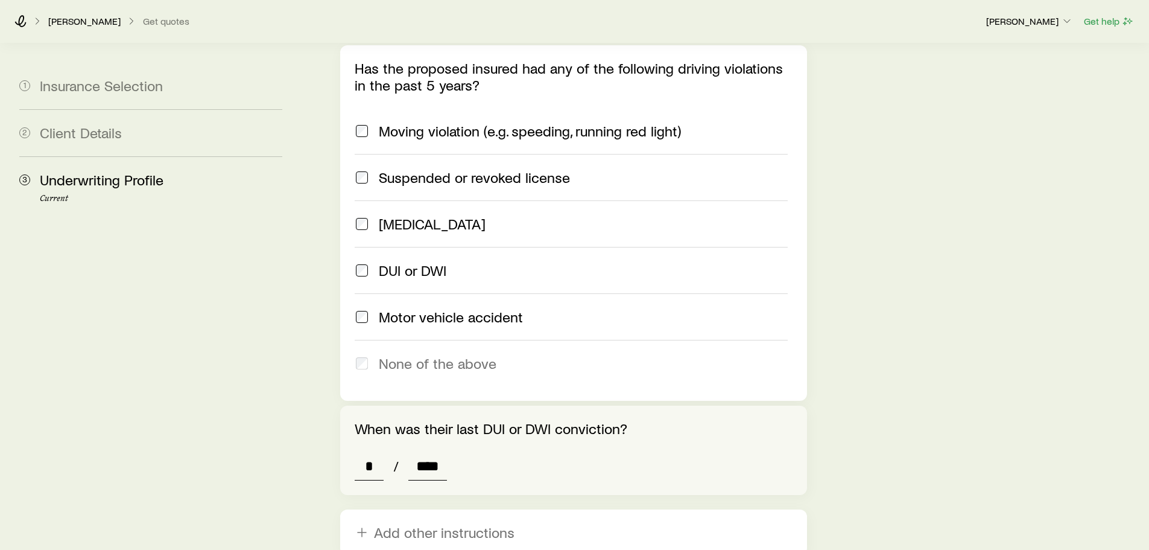
scroll to position [1569, 0]
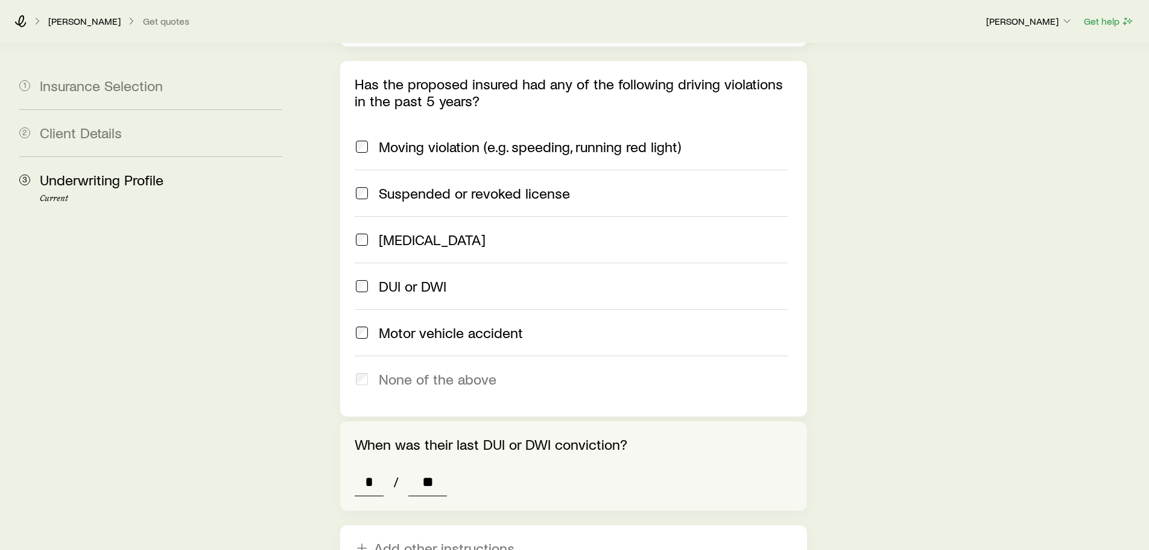
type input "*"
click at [374, 467] on input "*" at bounding box center [369, 481] width 29 height 29
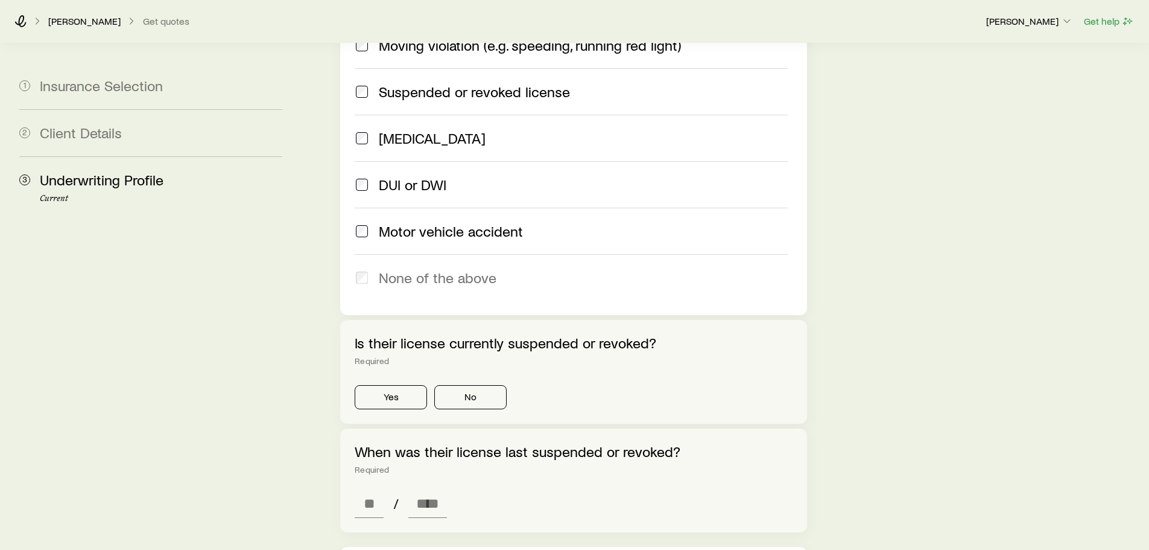
scroll to position [1689, 0]
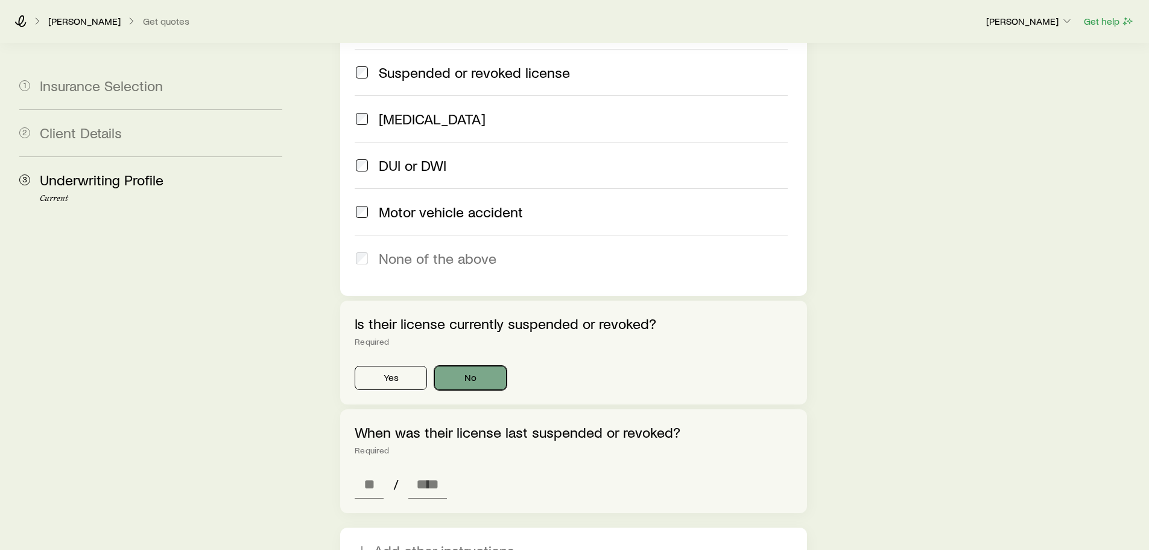
click at [479, 366] on button "No" at bounding box center [470, 378] width 72 height 24
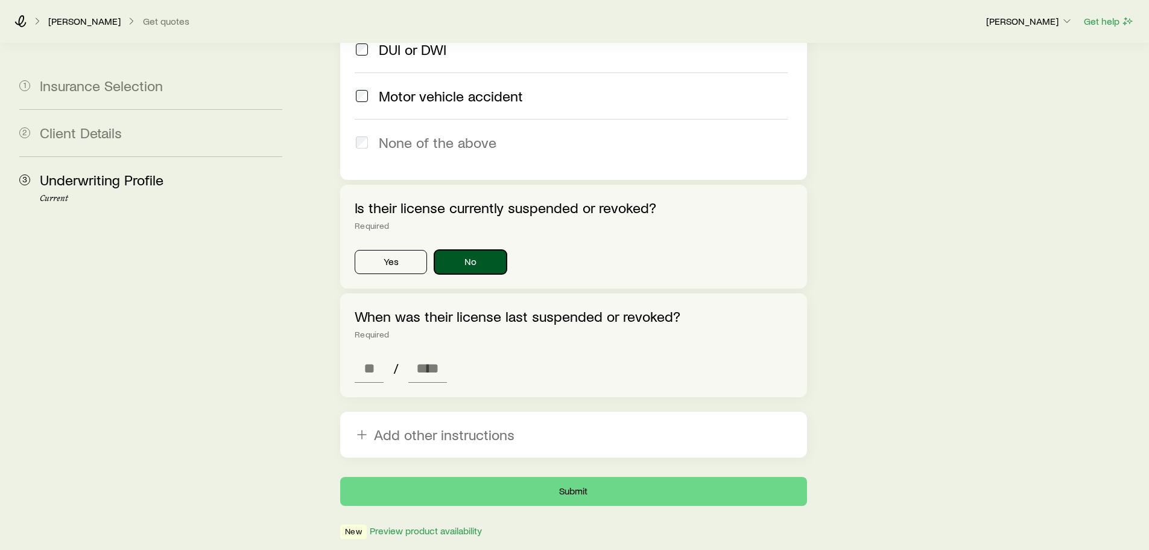
scroll to position [1810, 0]
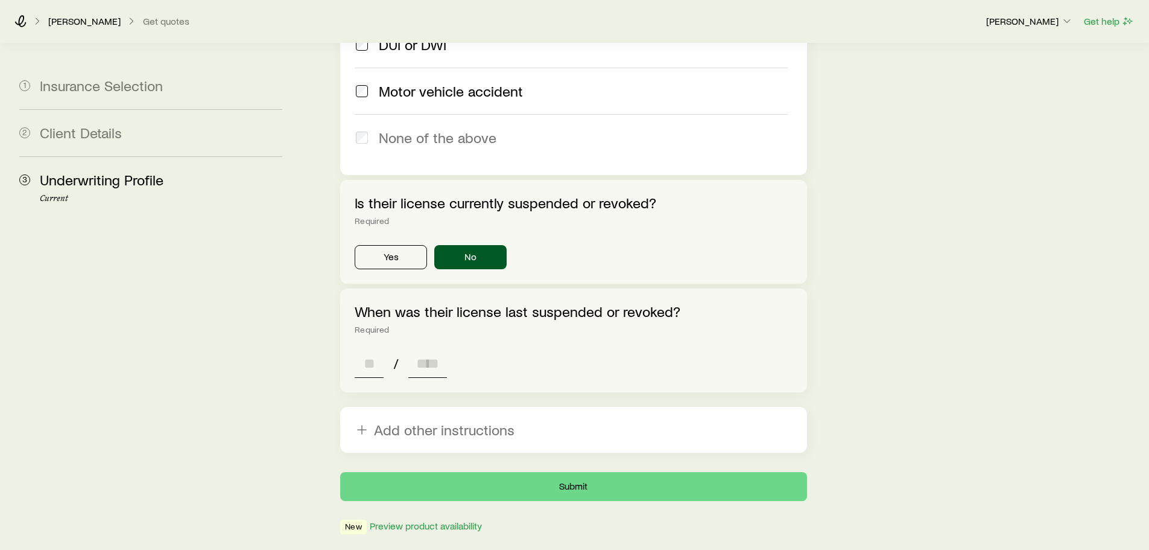
click at [366, 349] on input at bounding box center [369, 363] width 29 height 29
type input "**"
type input "****"
type input "*"
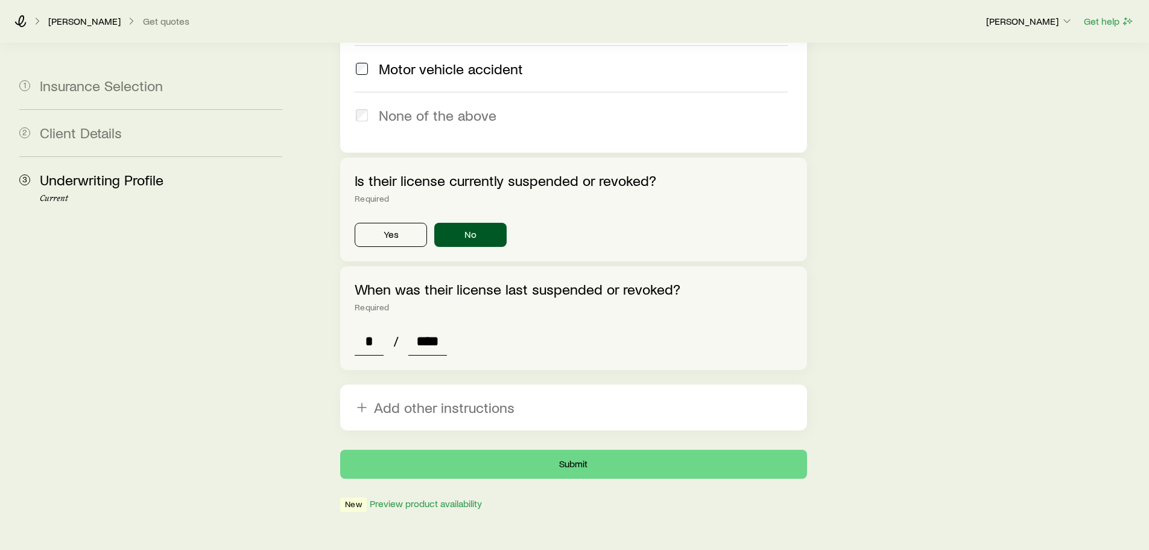
scroll to position [1843, 0]
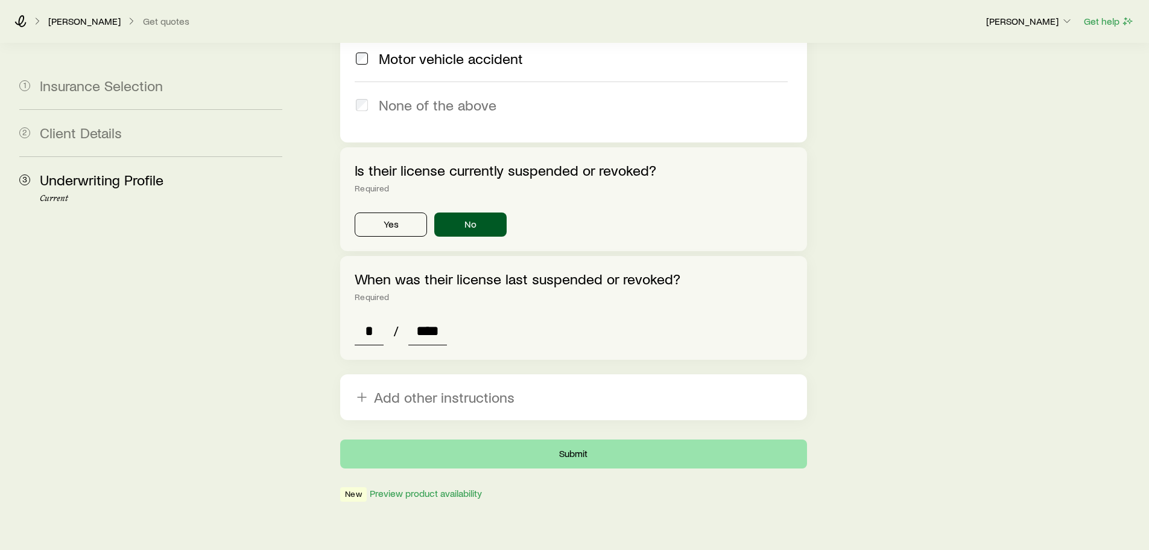
type input "****"
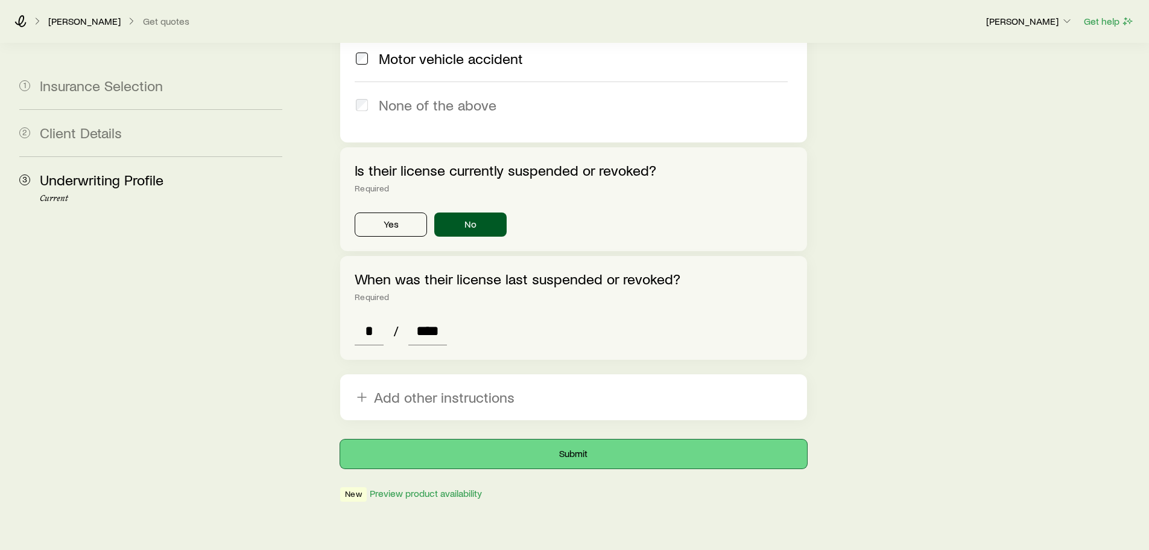
click at [564, 439] on button "Submit" at bounding box center [573, 453] width 466 height 29
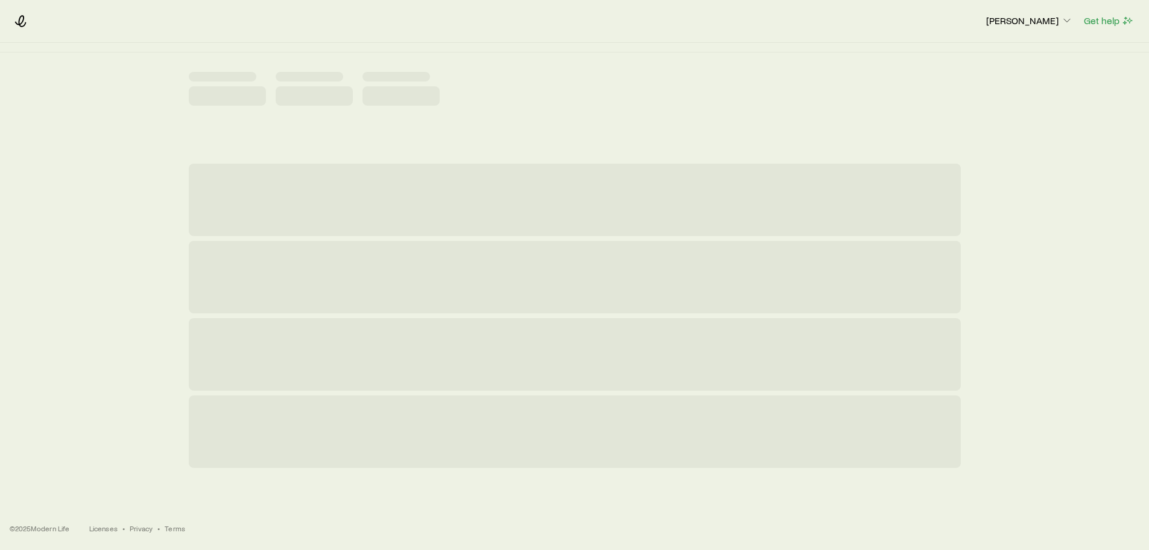
scroll to position [0, 0]
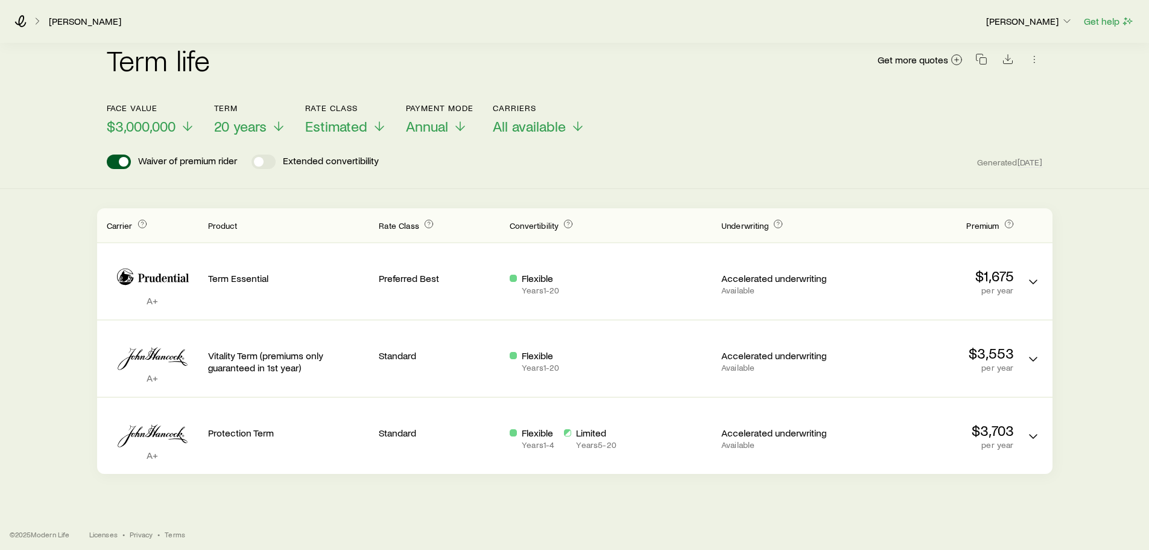
scroll to position [19, 0]
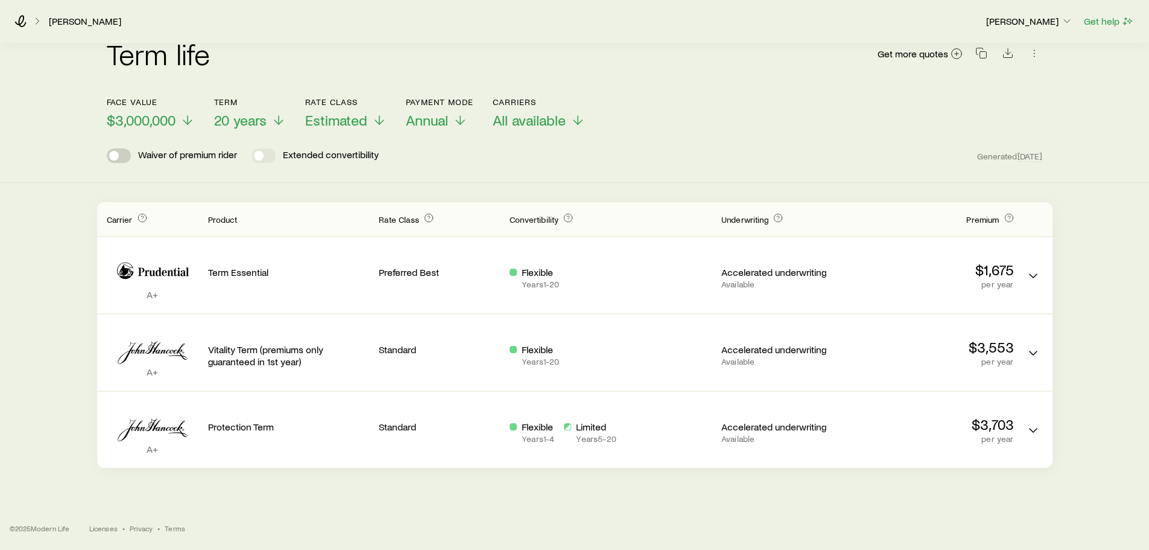
click at [114, 155] on span at bounding box center [114, 156] width 10 height 10
click at [121, 154] on span at bounding box center [124, 156] width 10 height 10
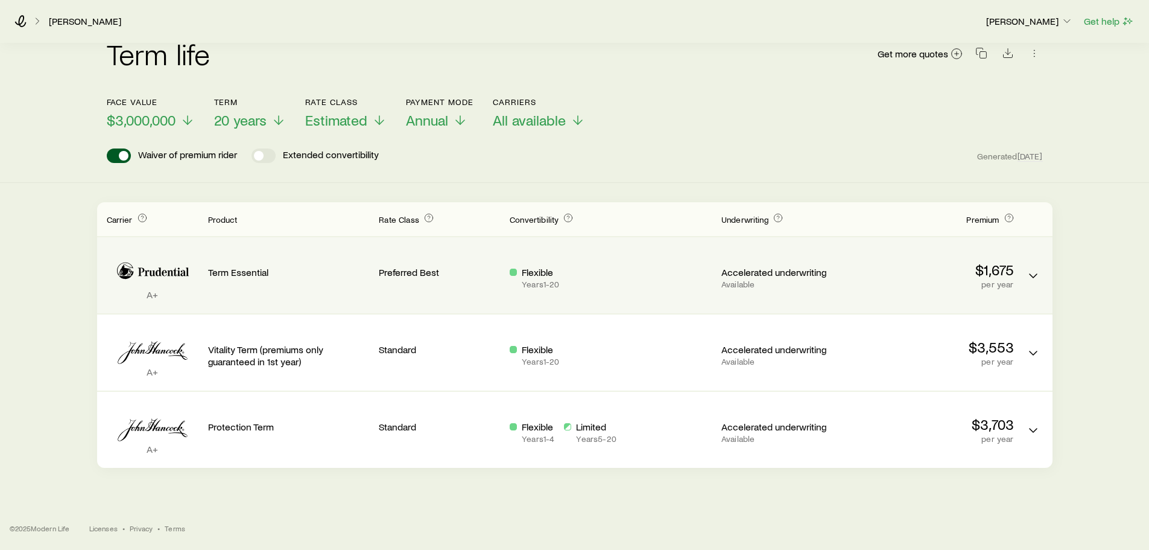
click at [533, 275] on p "Flexible" at bounding box center [540, 272] width 37 height 12
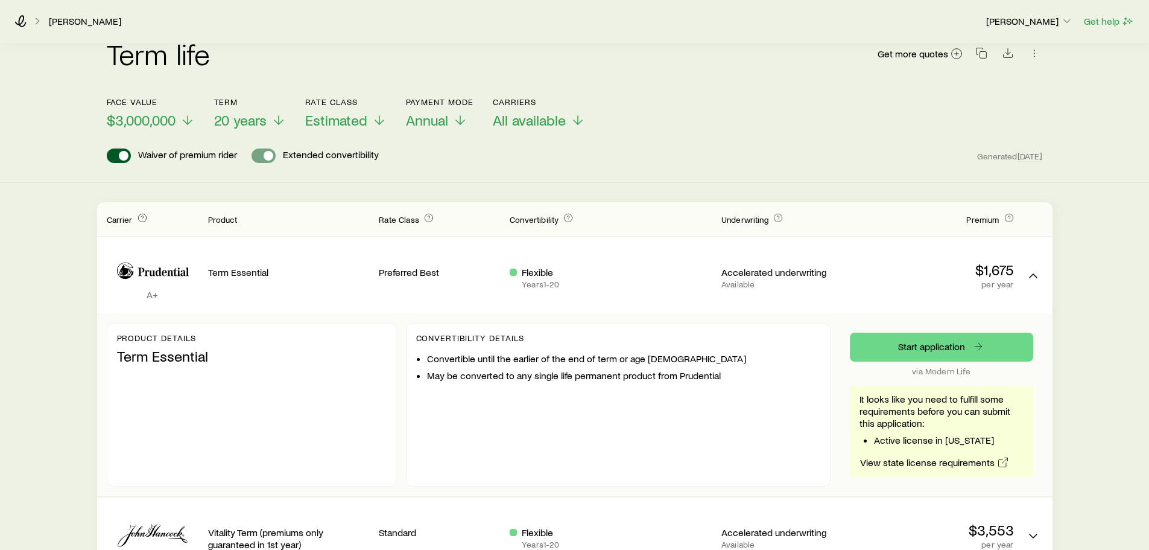
click at [258, 155] on span at bounding box center [264, 155] width 24 height 14
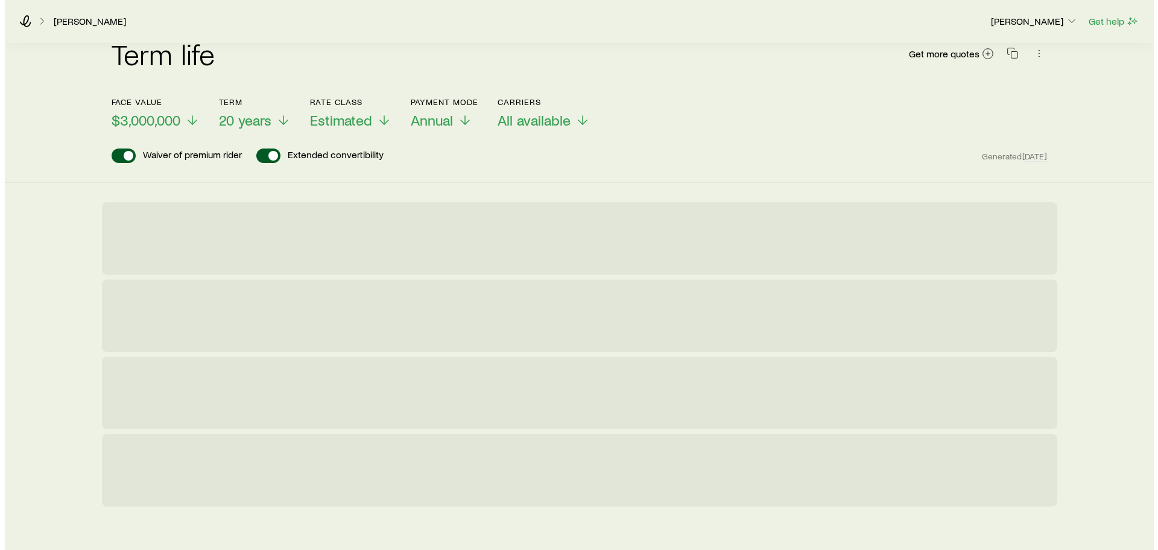
scroll to position [0, 0]
